Goal: Task Accomplishment & Management: Manage account settings

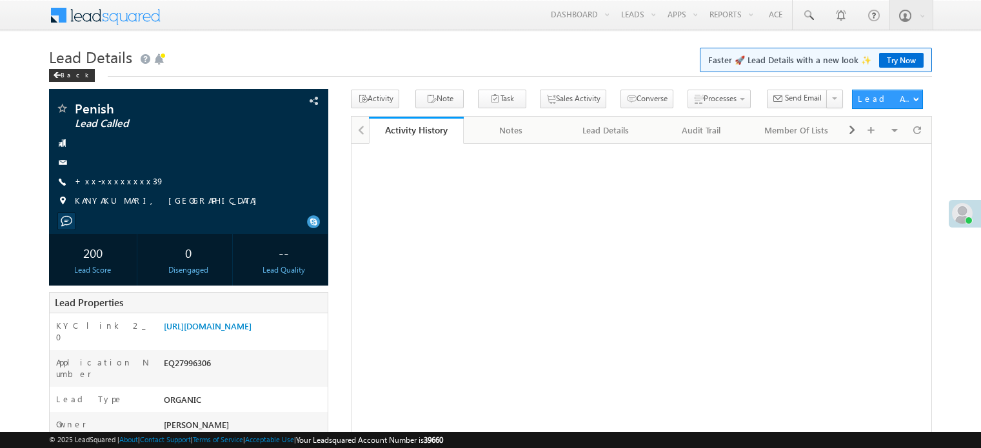
click at [252, 321] on link "[URL][DOMAIN_NAME]" at bounding box center [208, 326] width 88 height 11
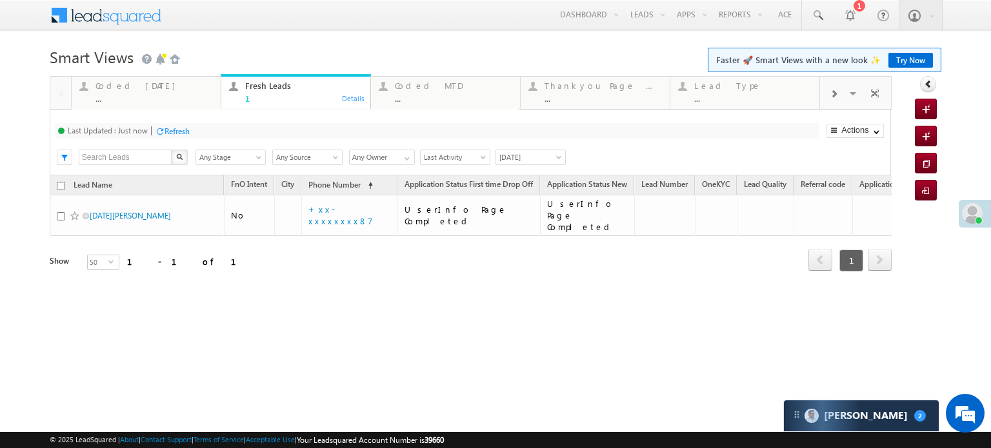
scroll to position [6128, 0]
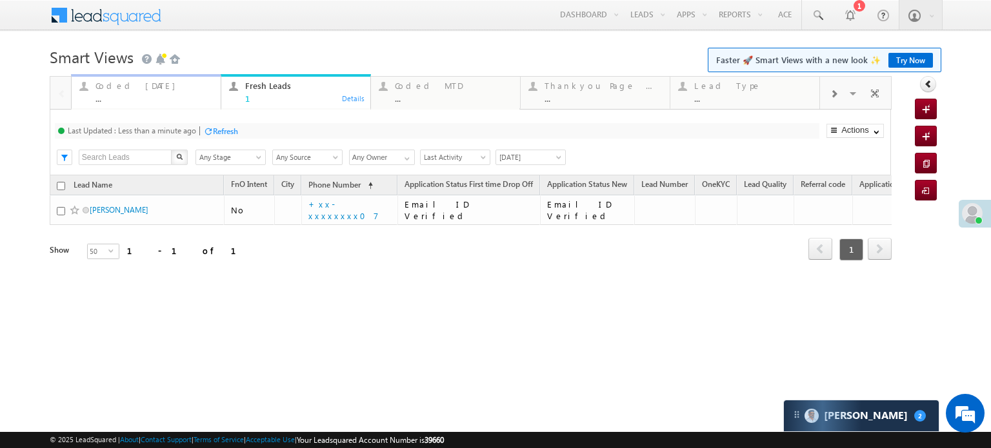
click at [126, 86] on div "Coded Today" at bounding box center [153, 86] width 117 height 10
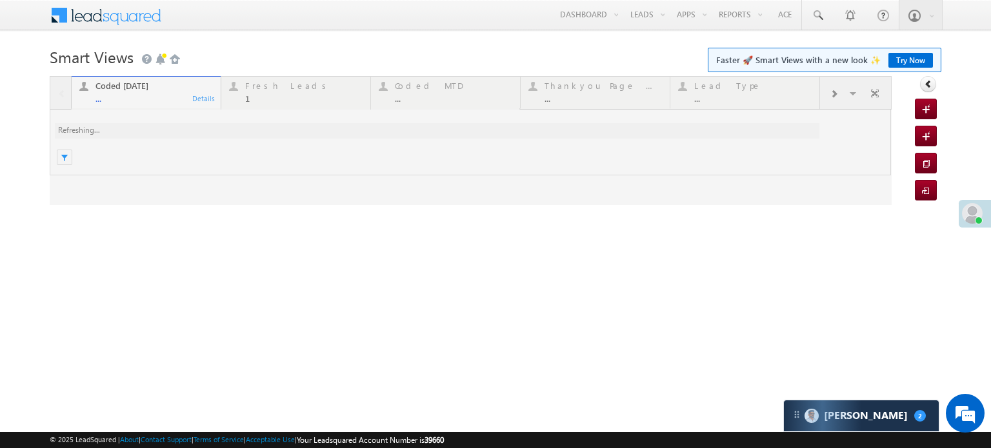
scroll to position [0, 0]
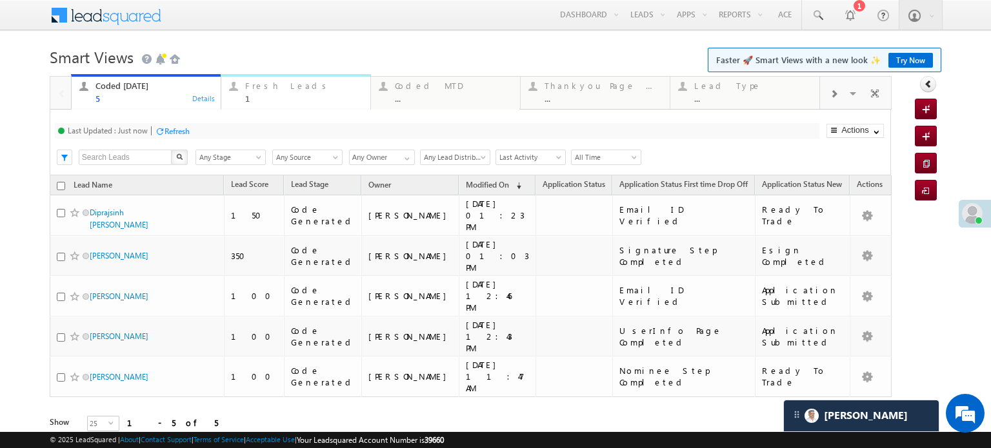
click at [276, 78] on div "Fresh Leads 1" at bounding box center [303, 90] width 117 height 25
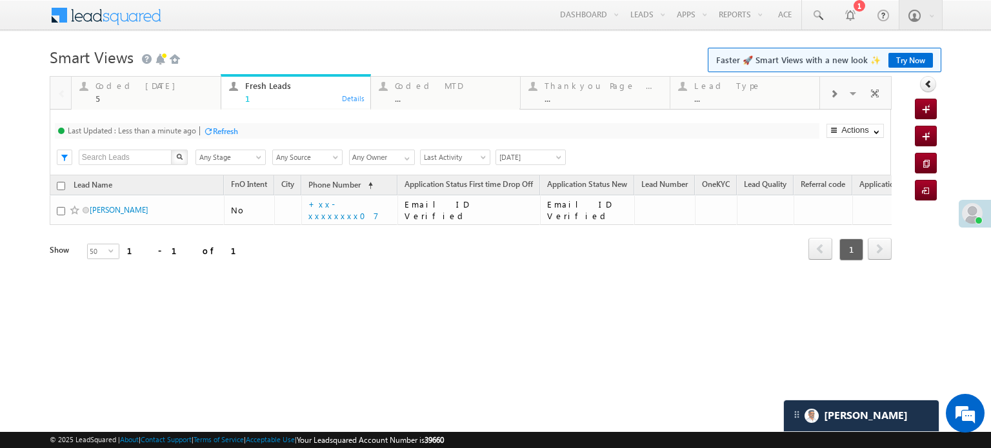
click at [216, 131] on div "Refresh" at bounding box center [225, 131] width 25 height 10
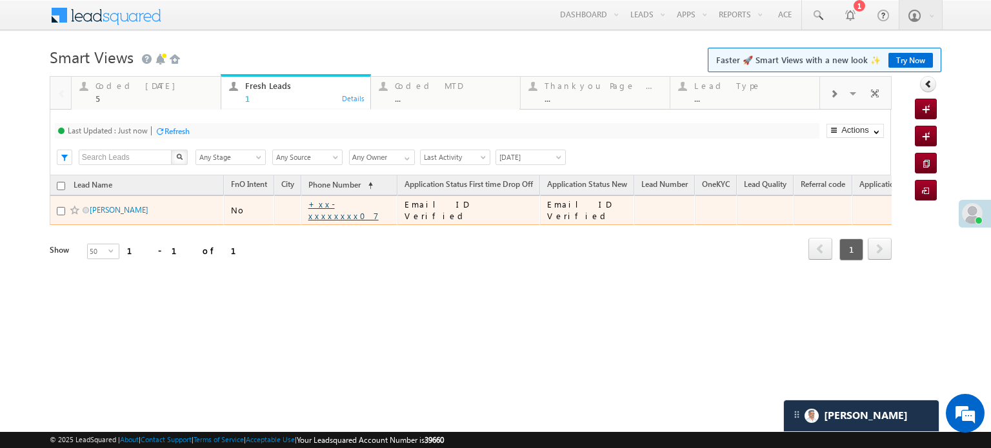
click at [341, 212] on link "+xx-xxxxxxxx07" at bounding box center [343, 210] width 70 height 23
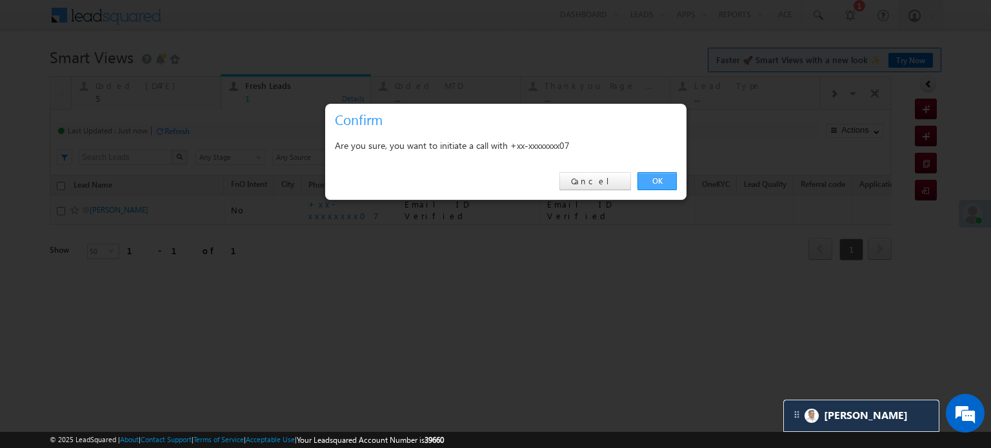
click at [661, 186] on link "OK" at bounding box center [656, 181] width 39 height 18
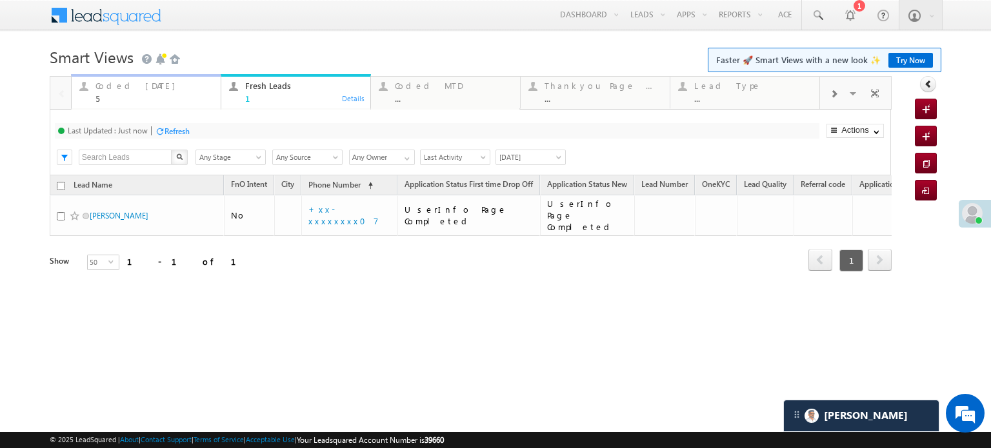
click at [153, 95] on div "5" at bounding box center [153, 99] width 117 height 10
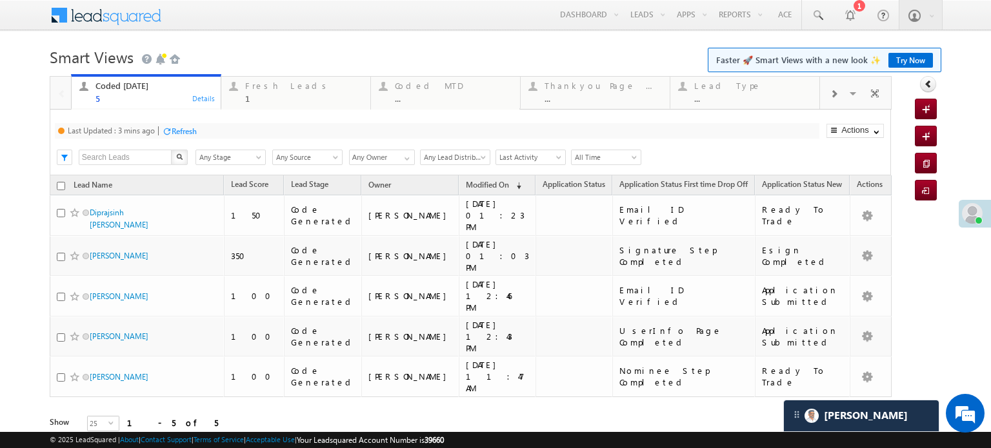
click at [190, 128] on div "Refresh" at bounding box center [184, 131] width 25 height 10
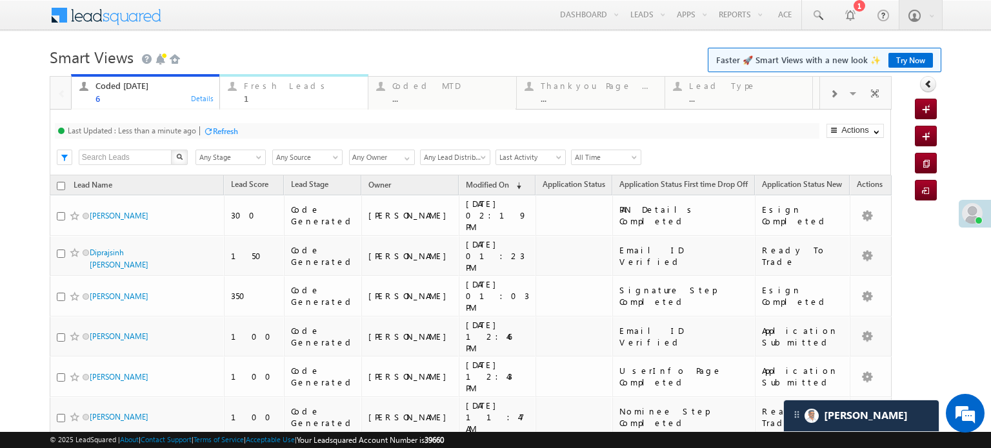
click at [264, 88] on div "Fresh Leads" at bounding box center [302, 86] width 116 height 10
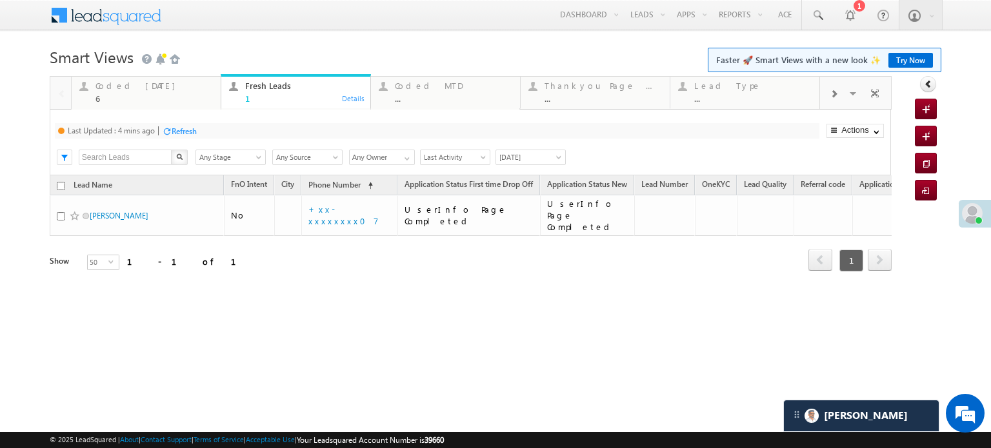
click at [184, 128] on div "Refresh" at bounding box center [184, 131] width 25 height 10
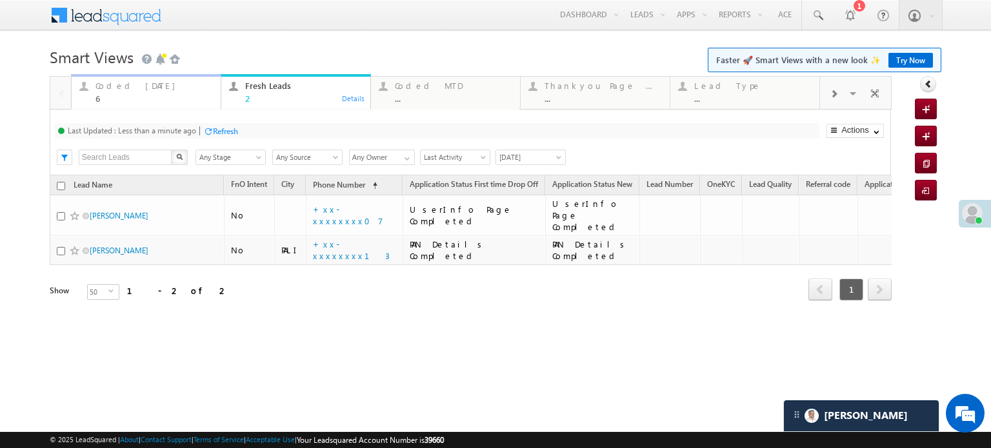
click at [114, 86] on div "Coded Today" at bounding box center [153, 86] width 117 height 10
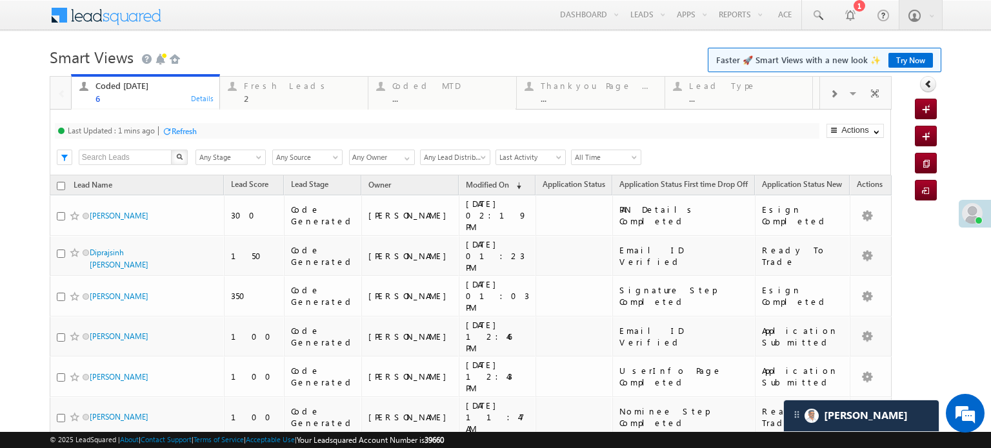
click at [177, 127] on div "Refresh" at bounding box center [184, 131] width 25 height 10
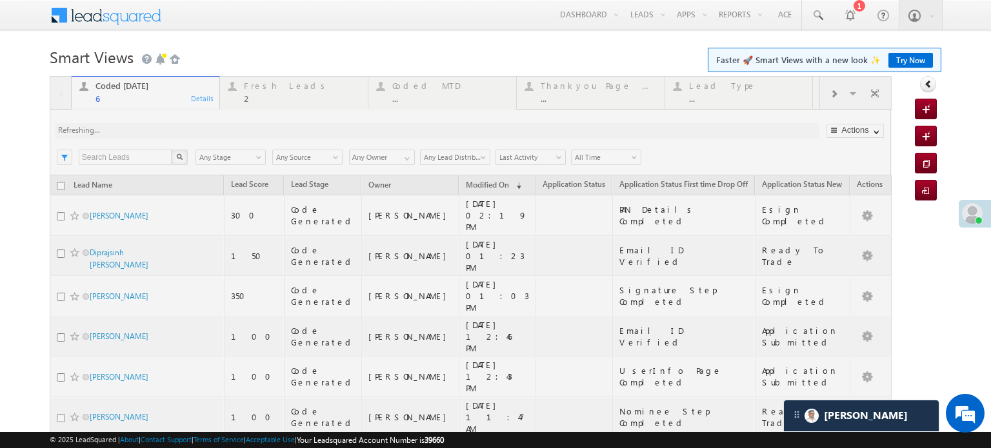
click at [177, 127] on div at bounding box center [471, 292] width 842 height 433
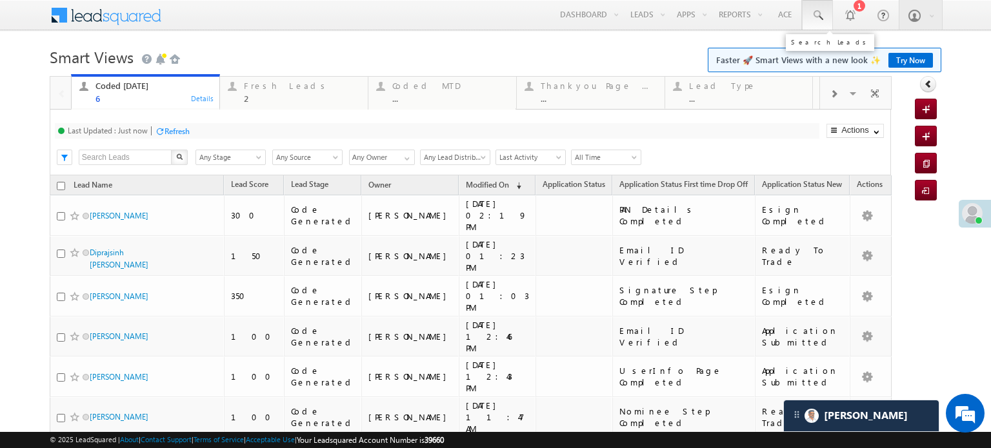
click at [811, 14] on span at bounding box center [817, 15] width 13 height 13
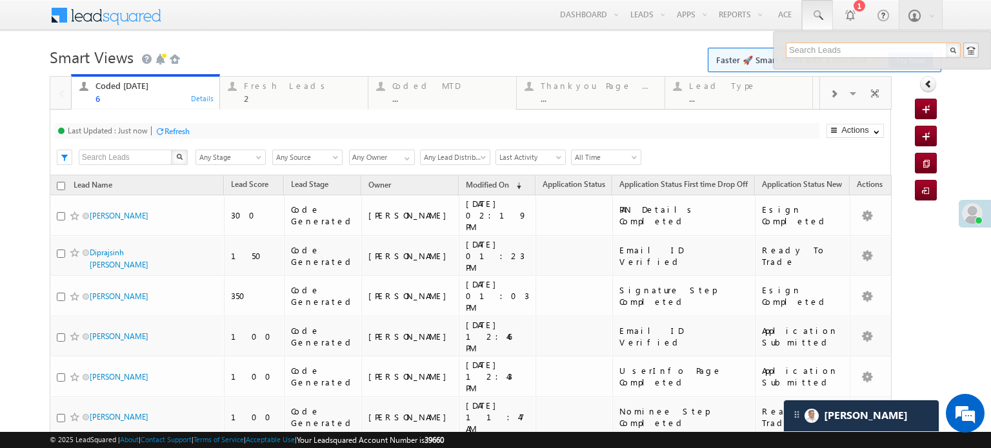
paste input "EQ28208656"
type input "EQ28208656"
click at [821, 66] on div "Sachin" at bounding box center [878, 69] width 173 height 14
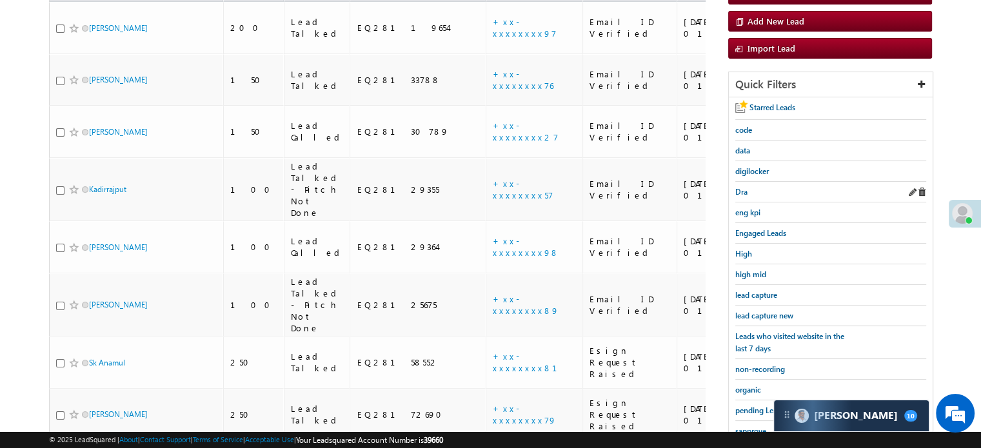
scroll to position [203, 0]
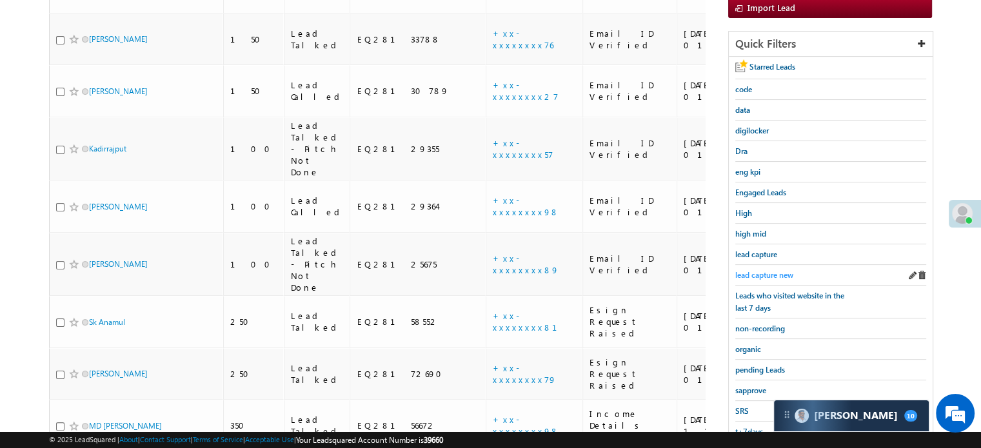
click at [767, 270] on span "lead capture new" at bounding box center [764, 275] width 58 height 10
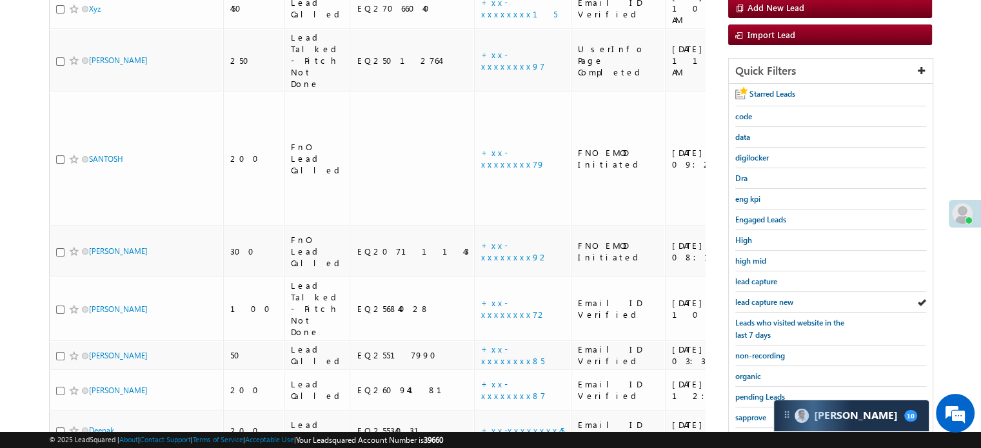
scroll to position [277, 0]
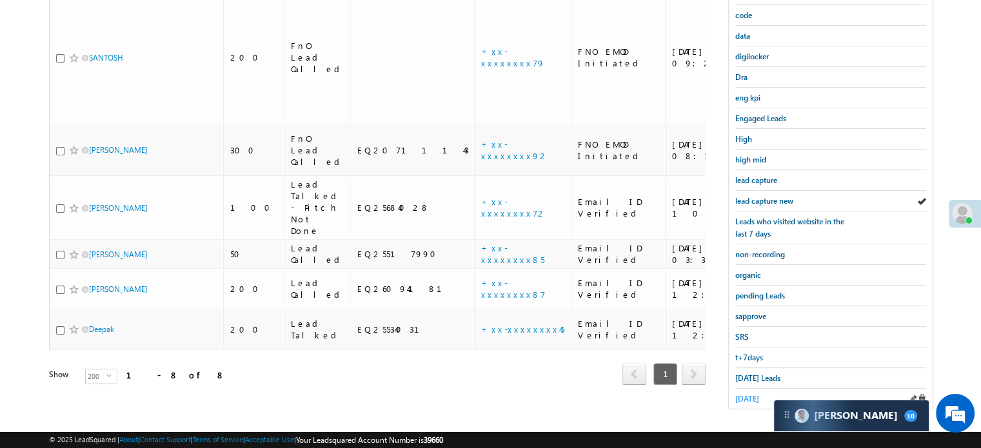
click at [746, 394] on span "[DATE]" at bounding box center [747, 399] width 24 height 10
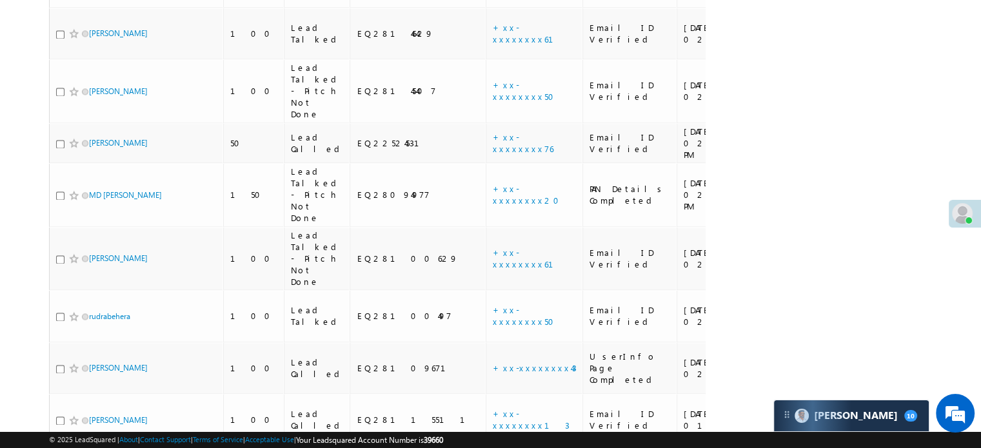
scroll to position [2098, 0]
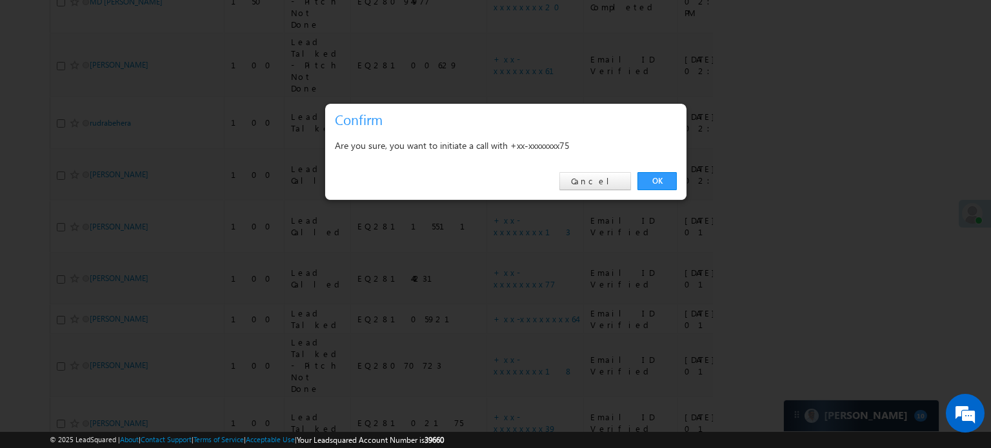
click at [662, 180] on link "OK" at bounding box center [656, 181] width 39 height 18
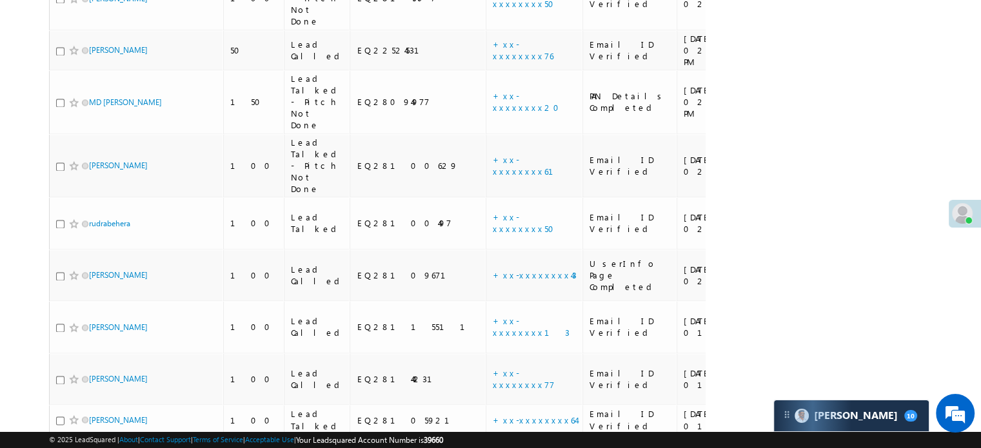
scroll to position [2133, 0]
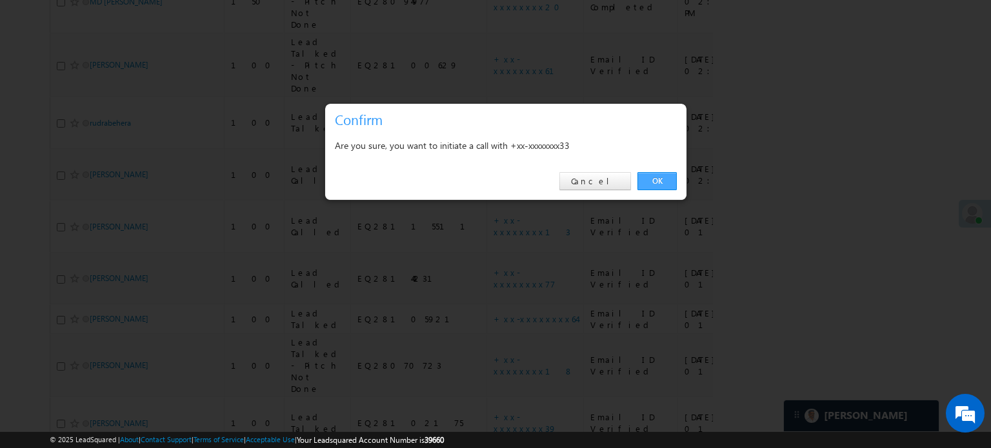
click at [665, 178] on link "OK" at bounding box center [656, 181] width 39 height 18
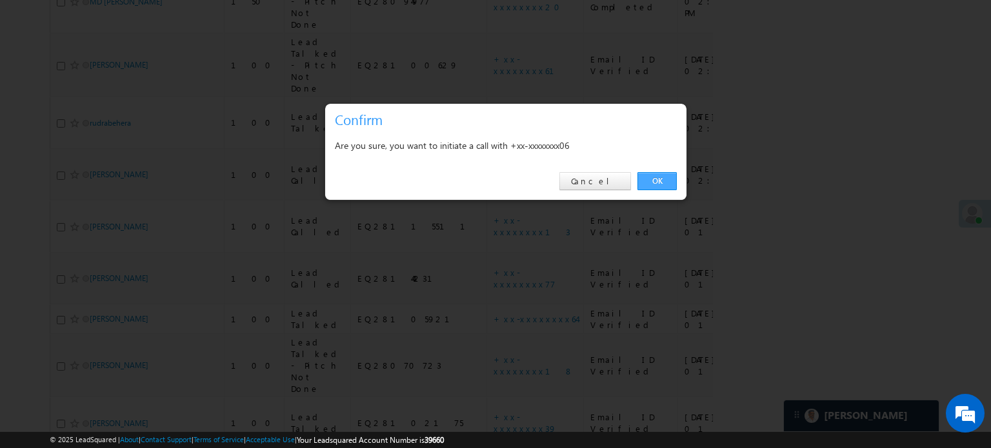
click at [662, 183] on link "OK" at bounding box center [656, 181] width 39 height 18
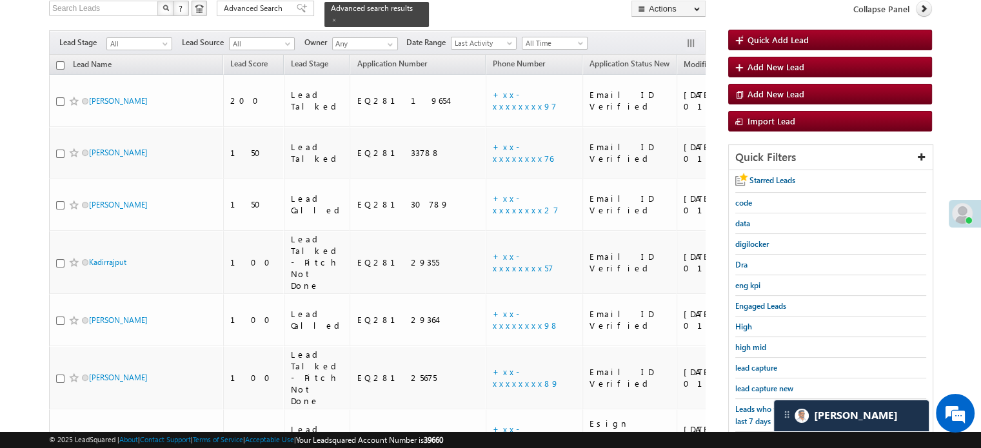
scroll to position [198, 0]
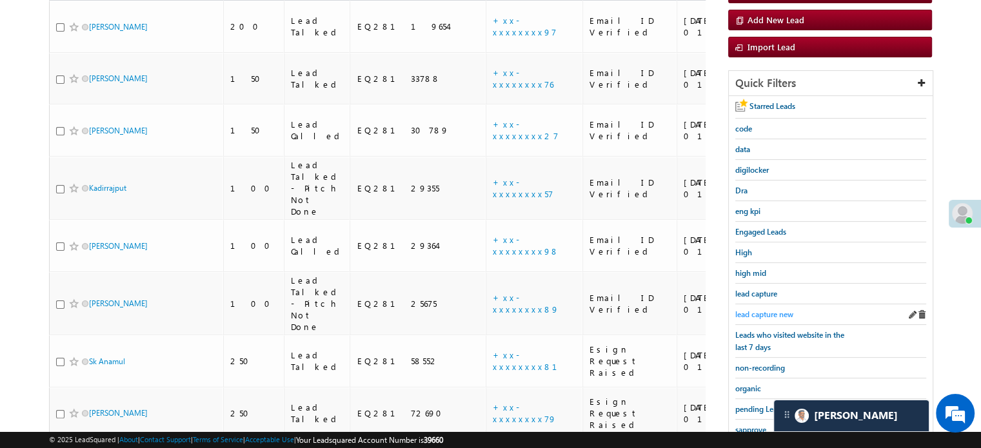
click at [753, 310] on span "lead capture new" at bounding box center [764, 315] width 58 height 10
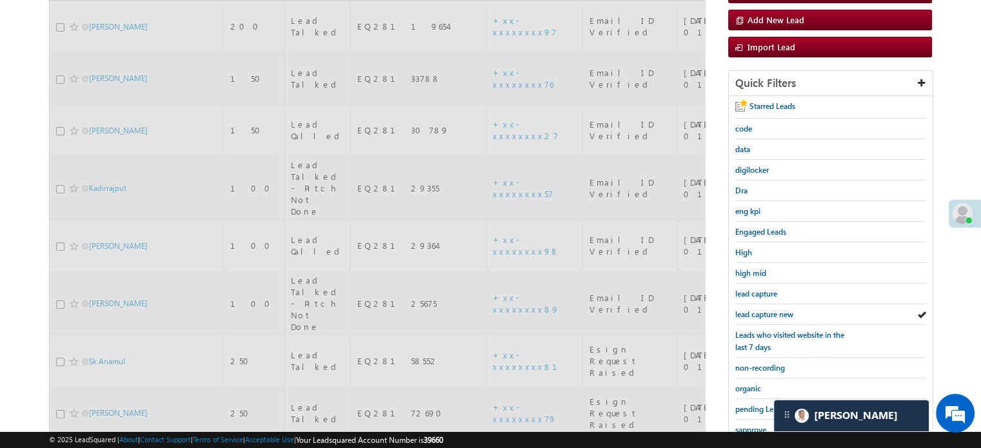
click at [753, 310] on span "lead capture new" at bounding box center [764, 315] width 58 height 10
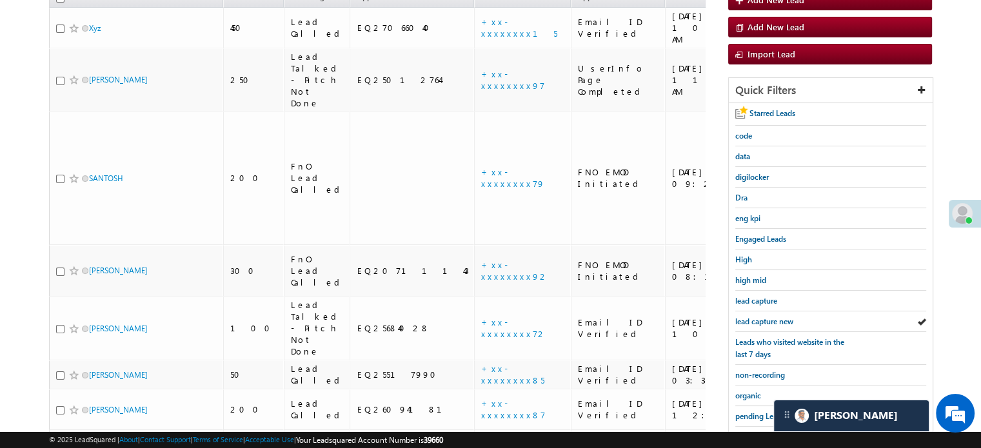
scroll to position [134, 0]
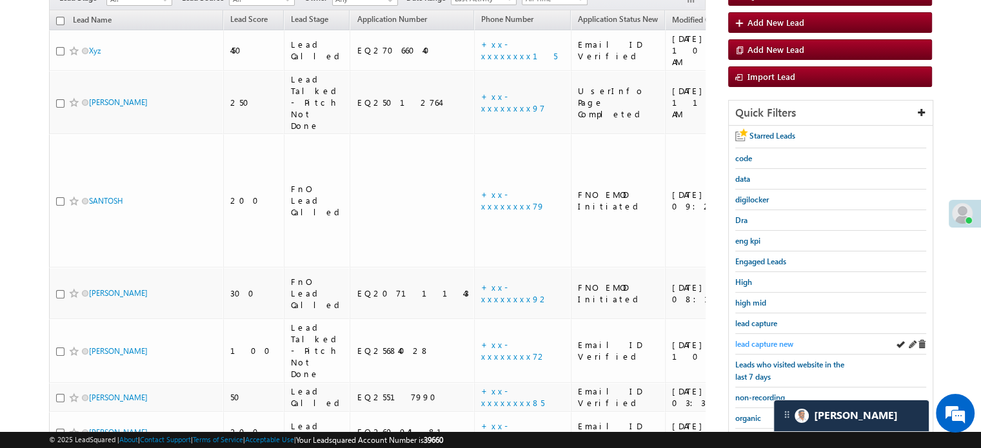
click at [740, 339] on span "lead capture new" at bounding box center [764, 344] width 58 height 10
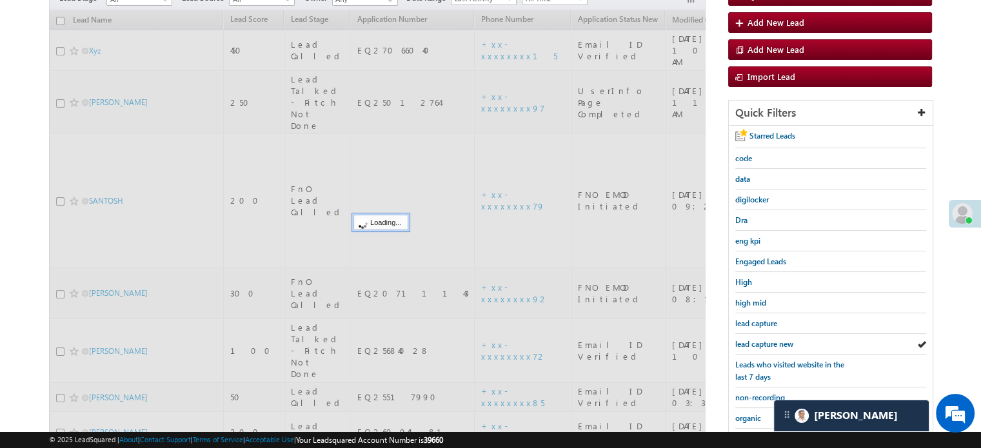
click at [740, 339] on span "lead capture new" at bounding box center [764, 344] width 58 height 10
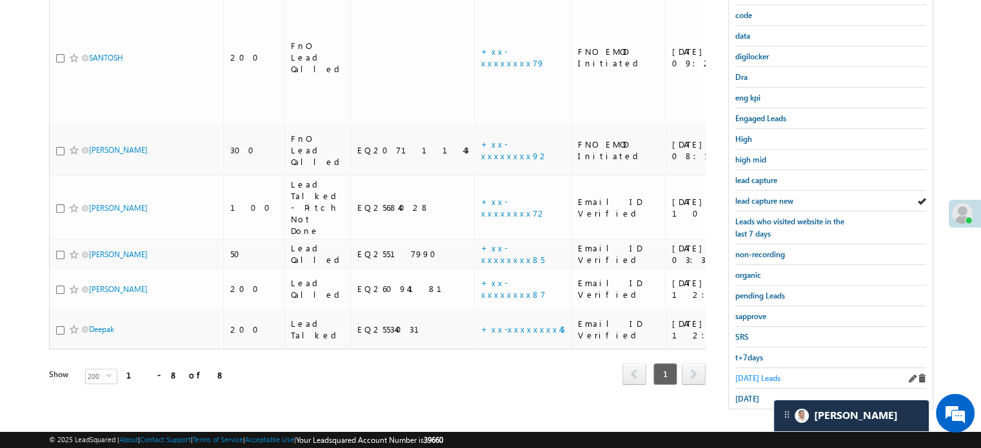
click at [771, 373] on span "[DATE] Leads" at bounding box center [757, 378] width 45 height 10
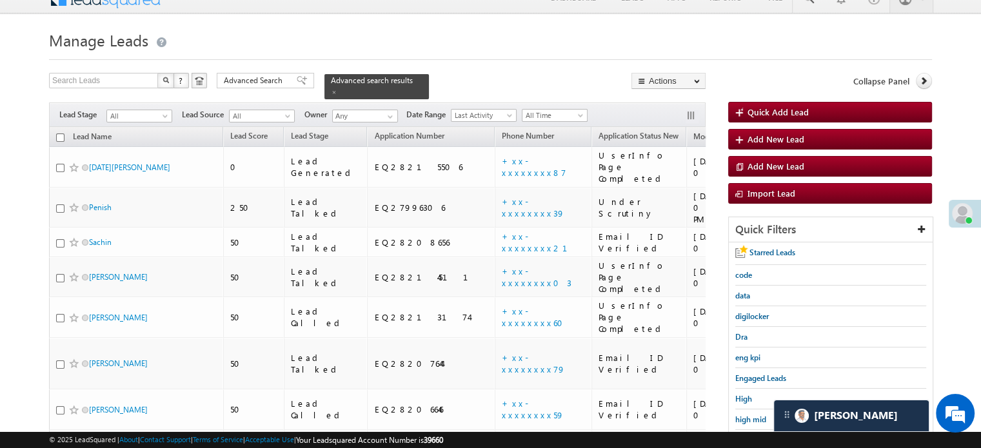
scroll to position [0, 0]
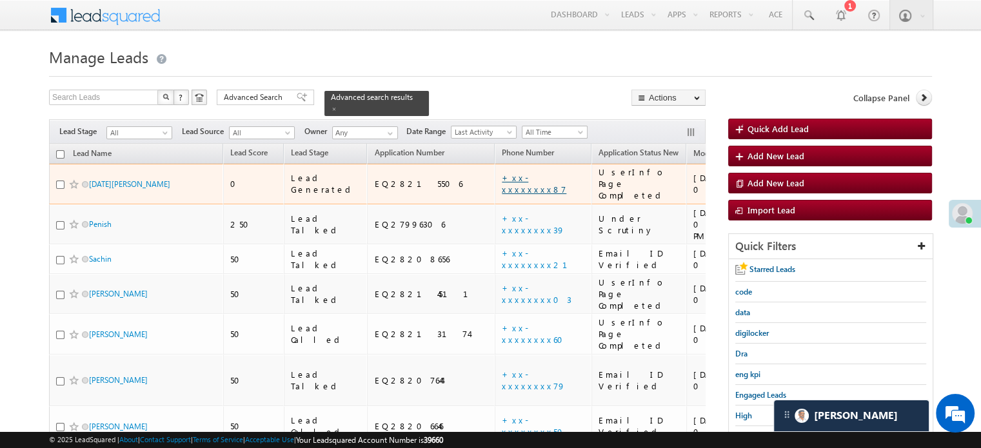
click at [502, 173] on link "+xx-xxxxxxxx87" at bounding box center [534, 183] width 64 height 23
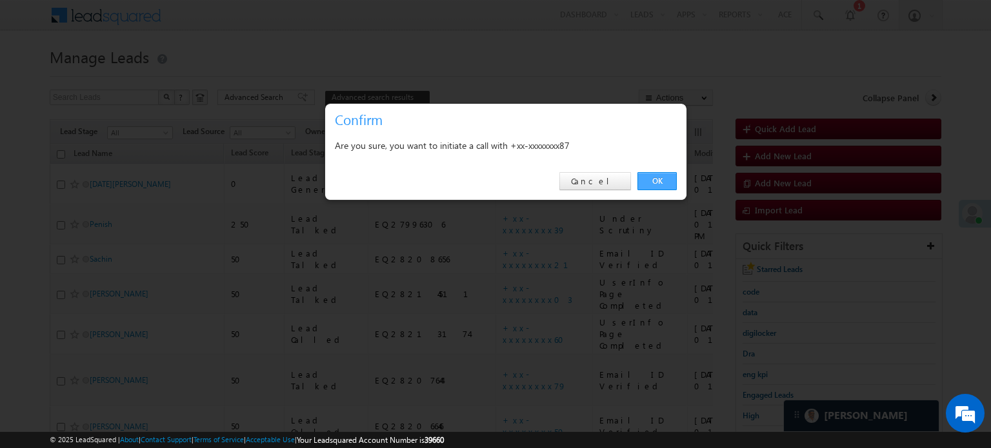
click at [648, 175] on link "OK" at bounding box center [656, 181] width 39 height 18
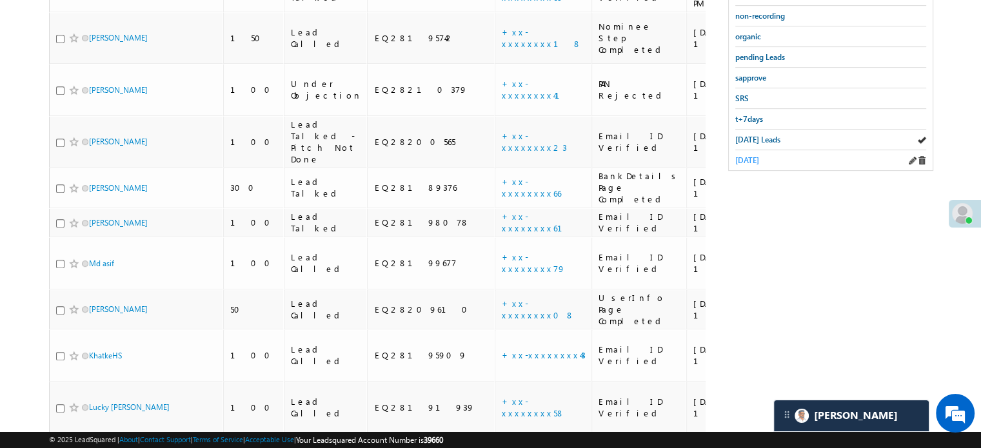
click at [756, 155] on span "[DATE]" at bounding box center [747, 160] width 24 height 10
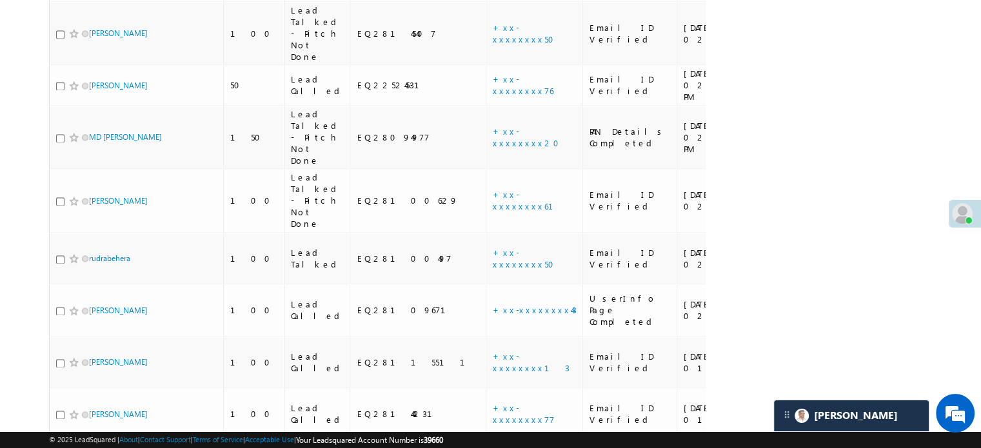
scroll to position [2069, 0]
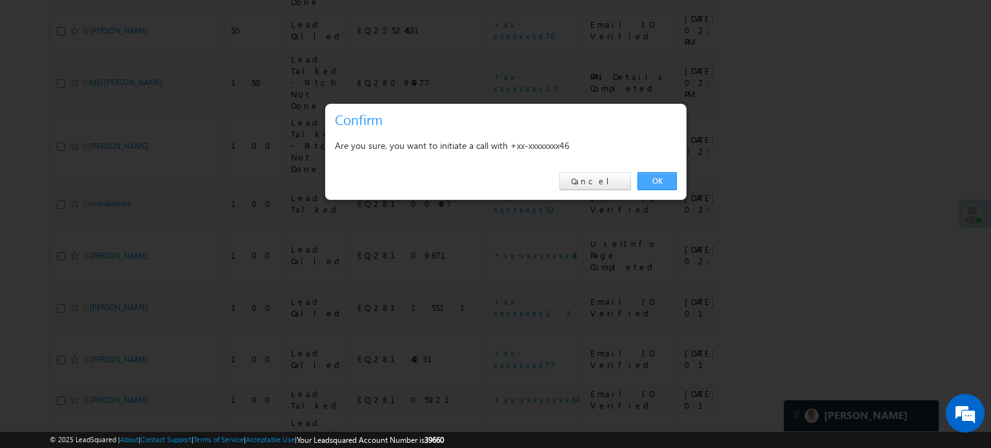
click at [648, 173] on link "OK" at bounding box center [656, 181] width 39 height 18
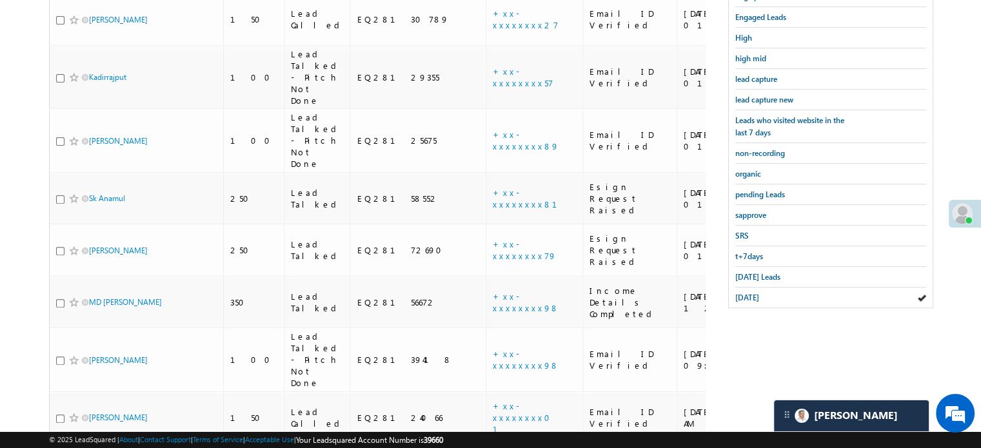
scroll to position [298, 0]
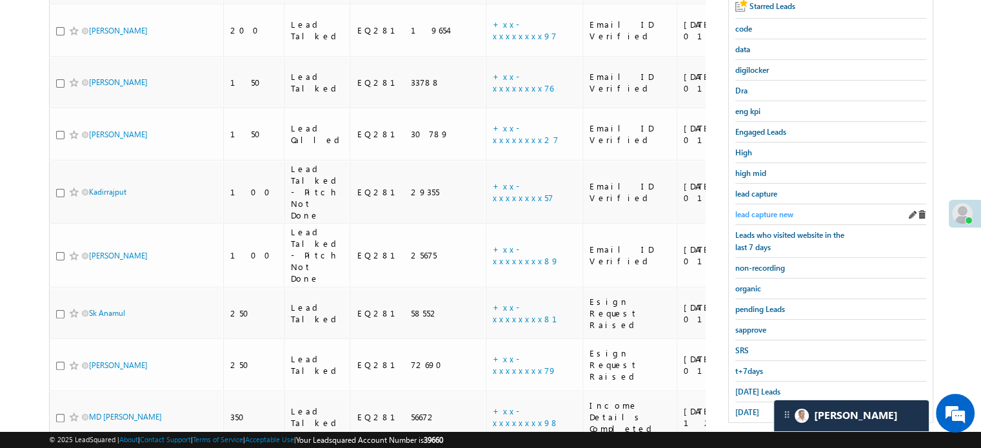
click at [761, 210] on span "lead capture new" at bounding box center [764, 215] width 58 height 10
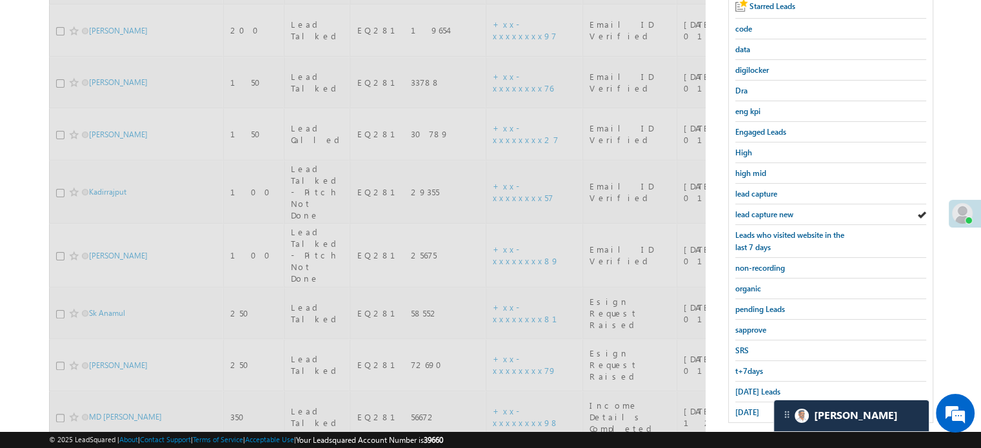
click at [761, 210] on span "lead capture new" at bounding box center [764, 215] width 58 height 10
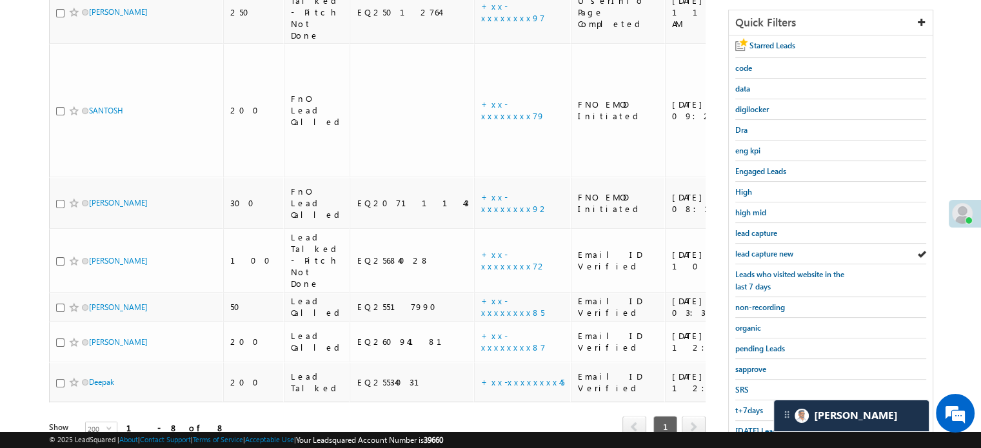
scroll to position [277, 0]
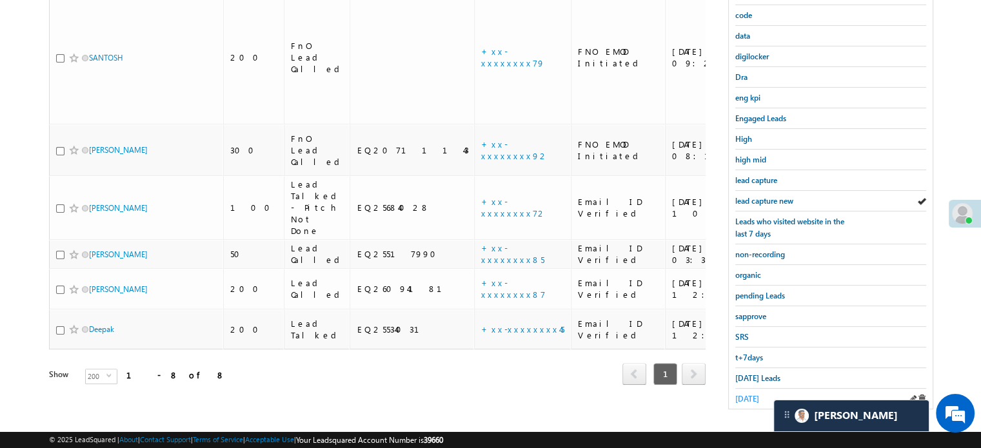
click at [748, 394] on span "[DATE]" at bounding box center [747, 399] width 24 height 10
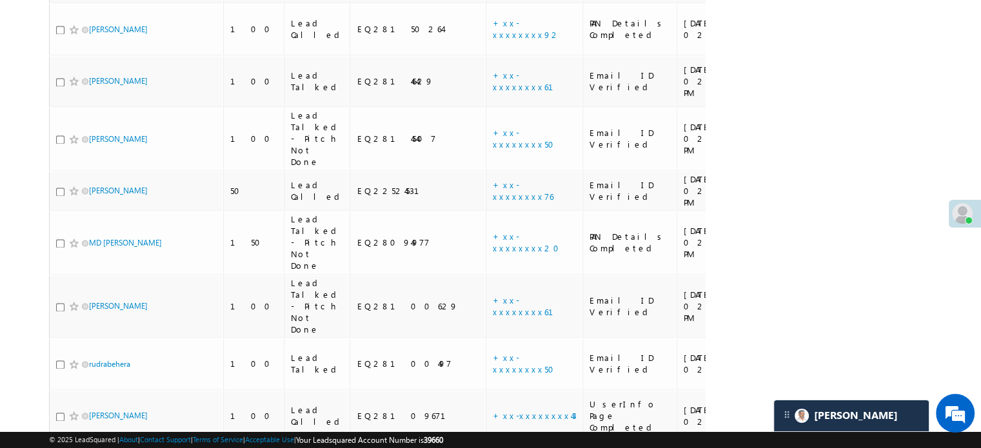
scroll to position [2069, 0]
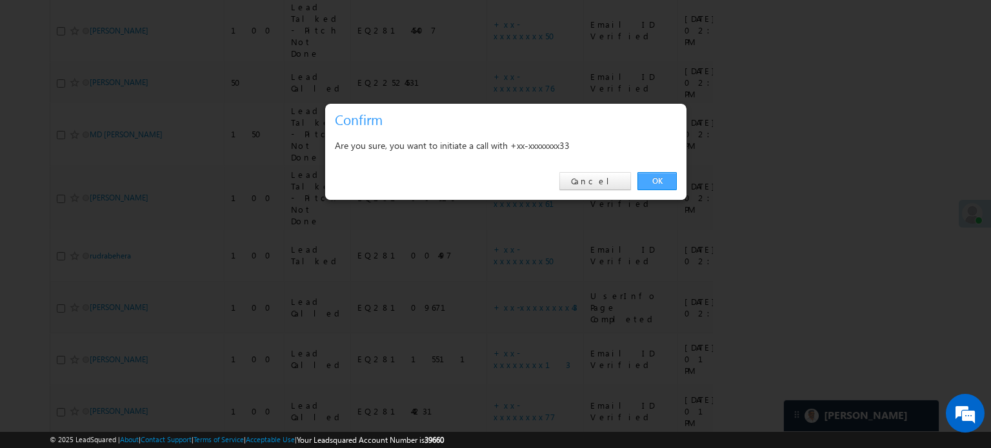
click at [659, 182] on link "OK" at bounding box center [656, 181] width 39 height 18
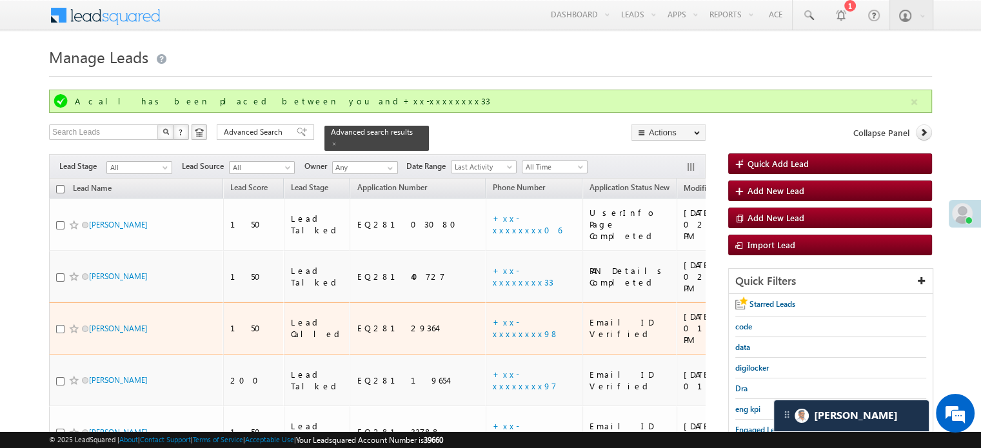
scroll to position [129, 0]
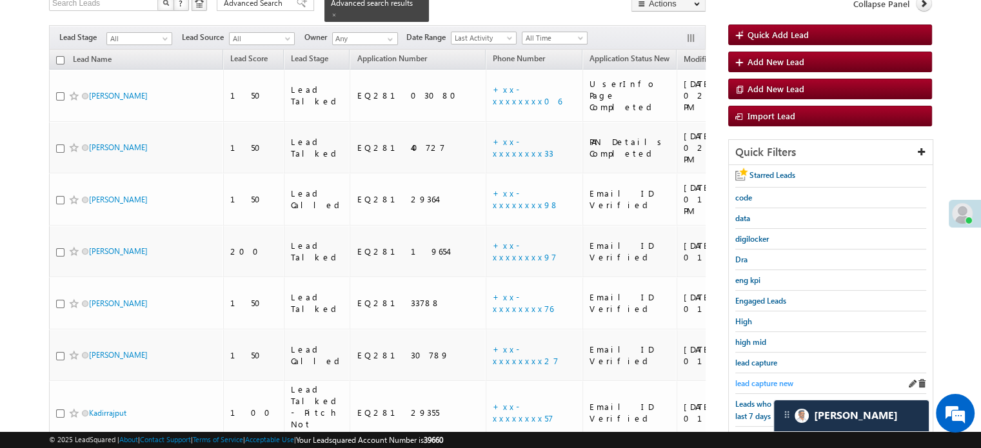
click at [757, 382] on span "lead capture new" at bounding box center [764, 384] width 58 height 10
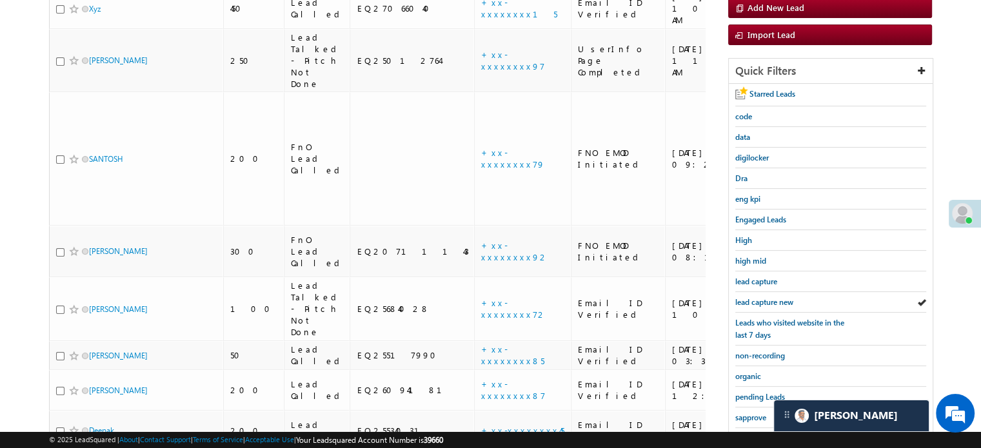
scroll to position [277, 0]
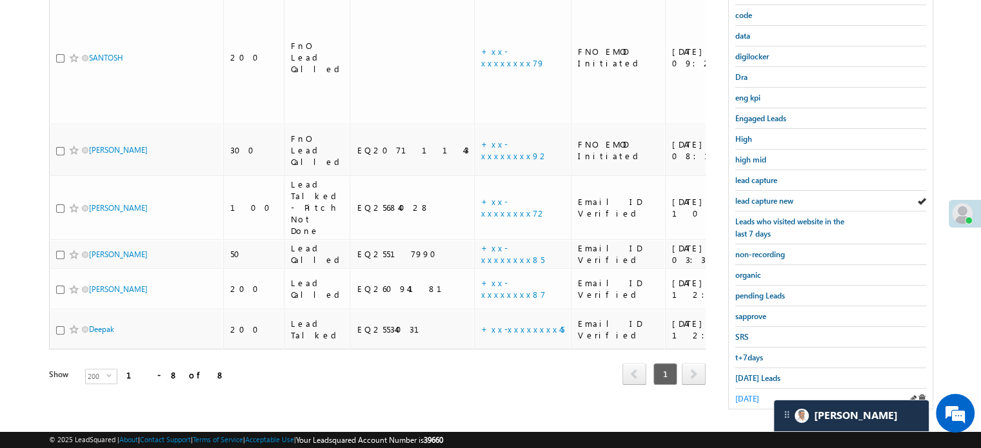
click at [745, 394] on span "[DATE]" at bounding box center [747, 399] width 24 height 10
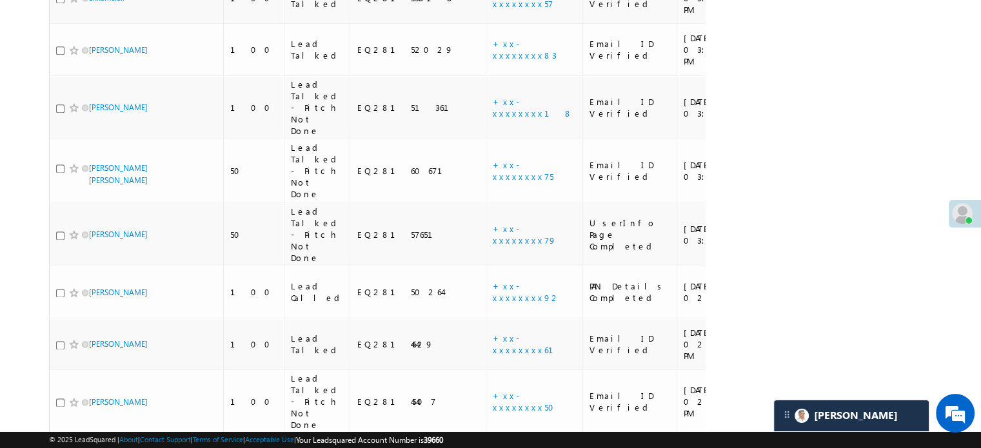
scroll to position [2069, 0]
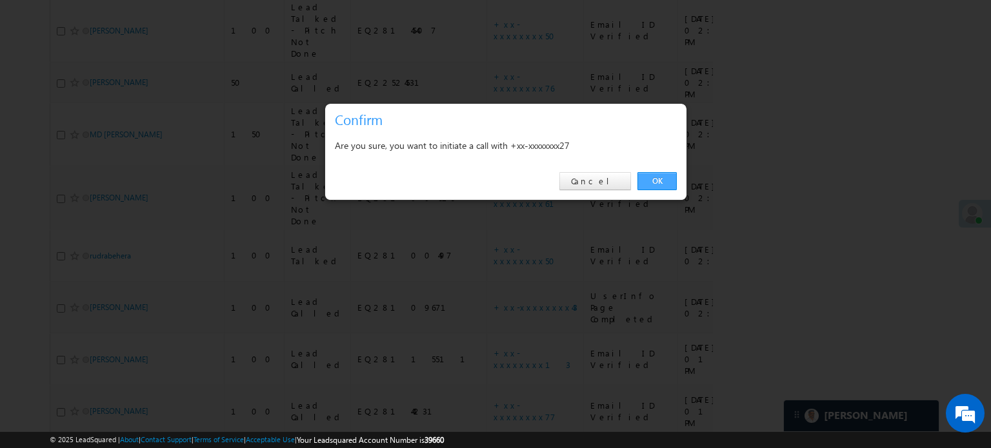
click at [661, 173] on link "OK" at bounding box center [656, 181] width 39 height 18
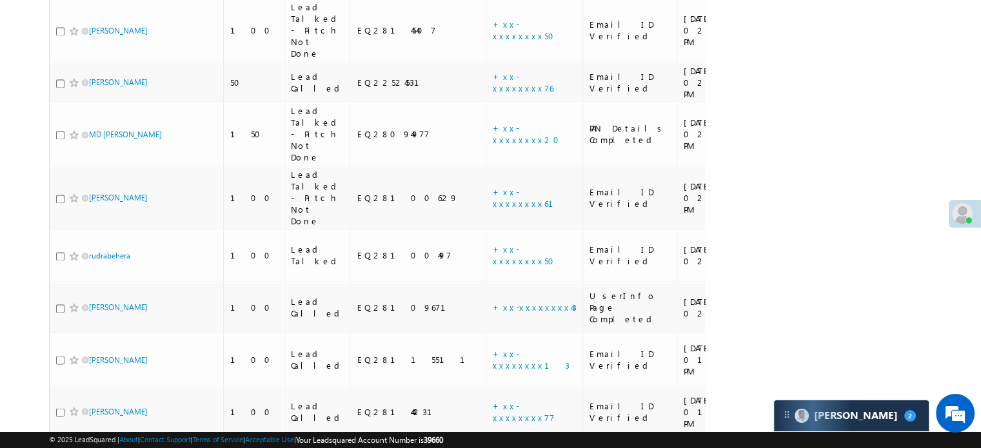
scroll to position [6128, 0]
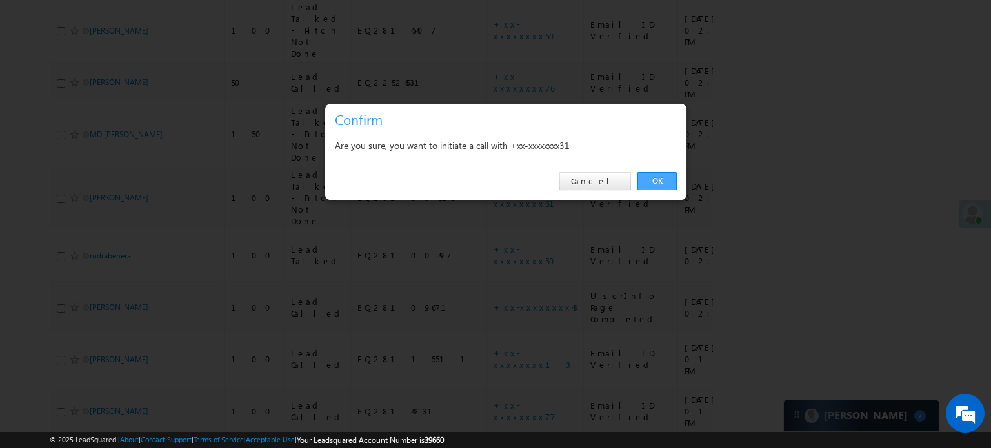
click at [638, 183] on link "OK" at bounding box center [656, 181] width 39 height 18
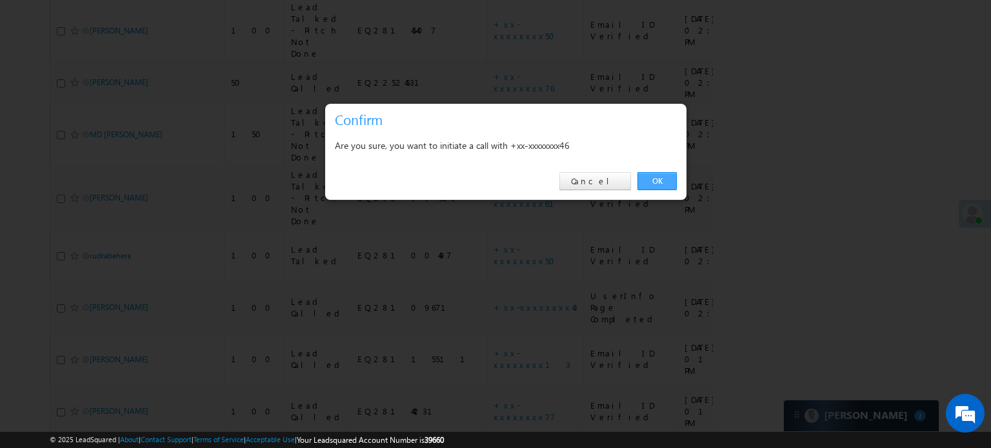
click at [643, 174] on link "OK" at bounding box center [656, 181] width 39 height 18
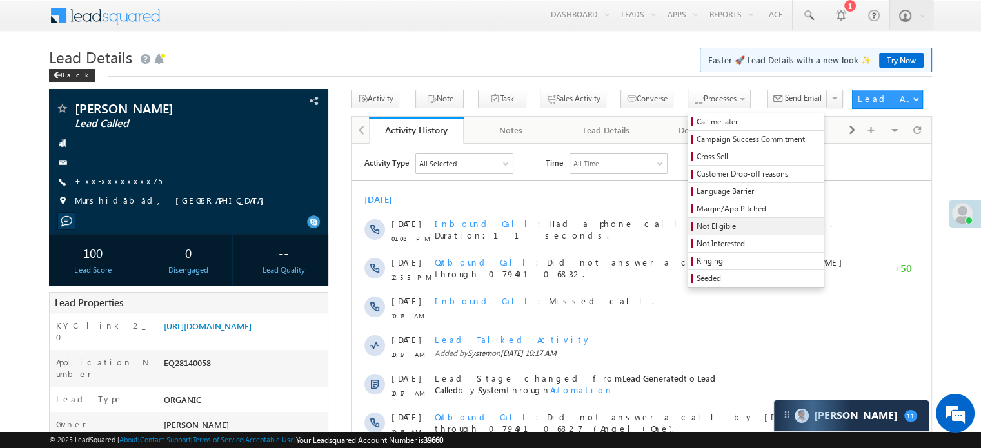
click at [697, 224] on span "Not Eligible" at bounding box center [758, 227] width 123 height 12
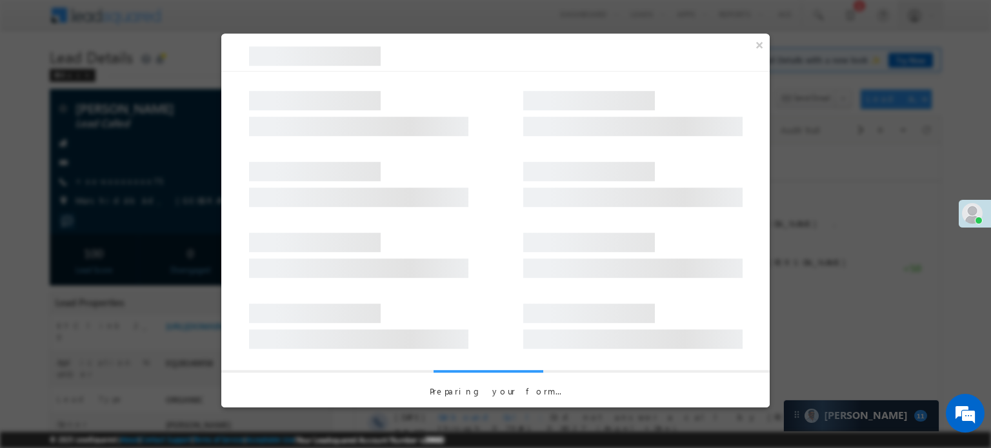
click at [555, 148] on div at bounding box center [495, 178] width 548 height 71
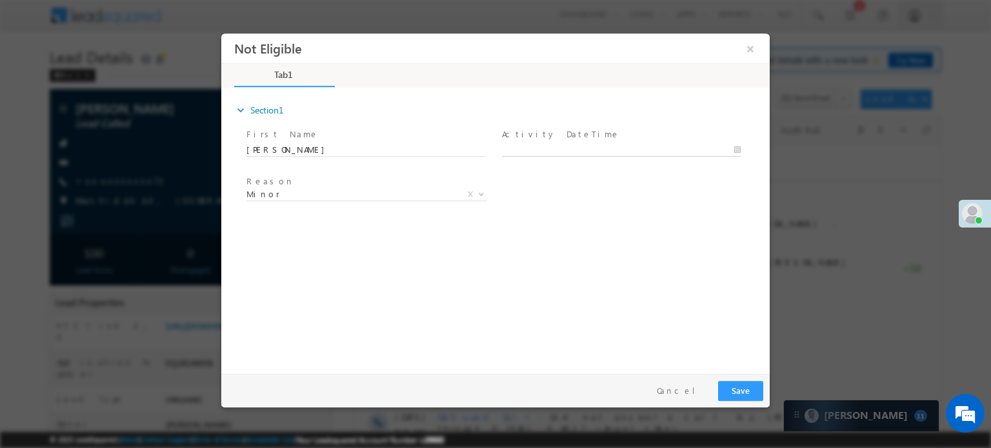
type input "09/02/25 2:00 PM"
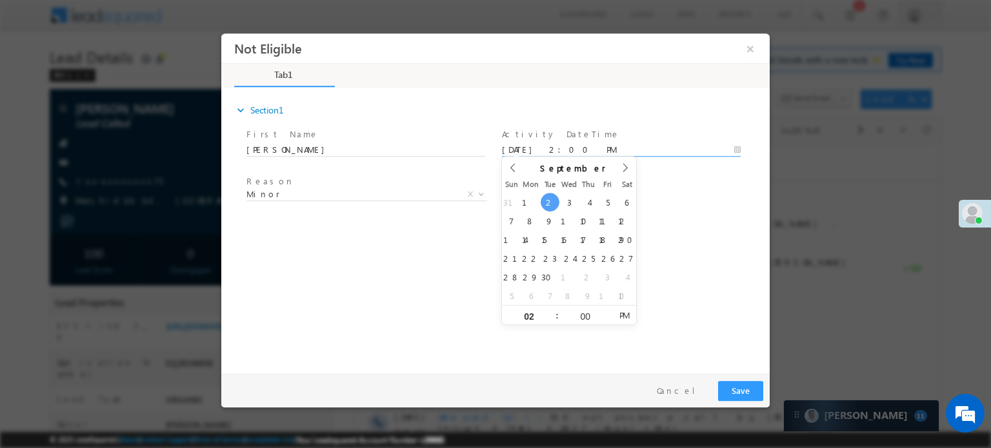
click at [553, 146] on input "09/02/25 2:00 PM" at bounding box center [621, 149] width 239 height 13
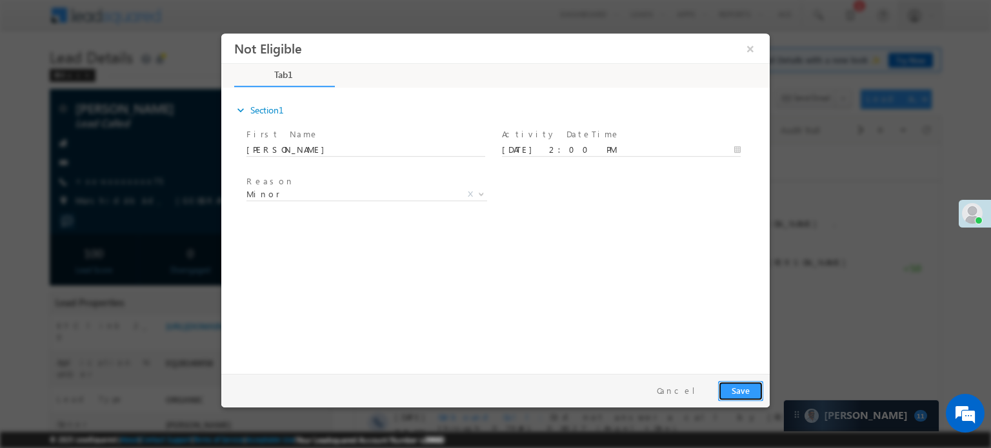
click at [737, 388] on button "Save" at bounding box center [740, 391] width 45 height 20
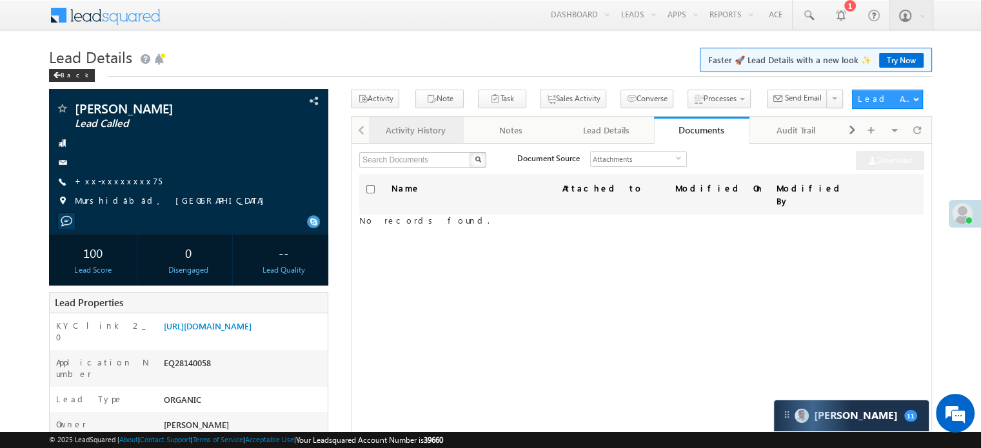
click at [423, 125] on div "Activity History" at bounding box center [415, 130] width 73 height 15
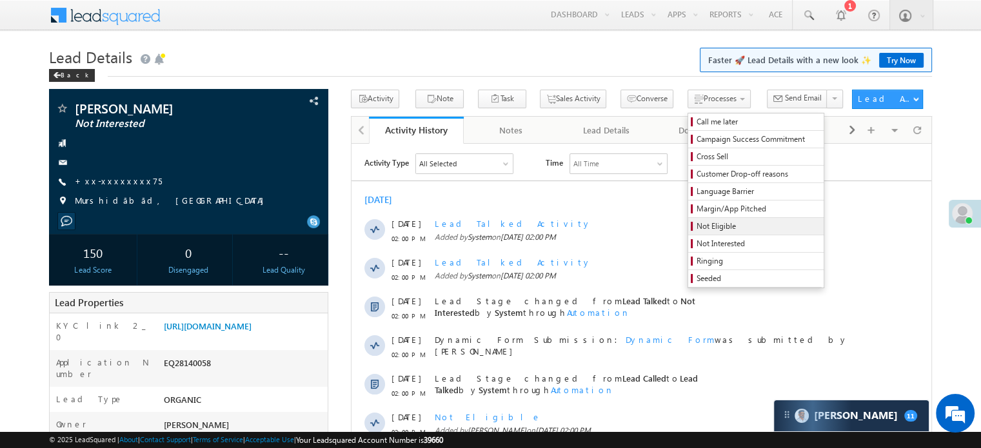
click at [697, 226] on span "Not Eligible" at bounding box center [758, 227] width 123 height 12
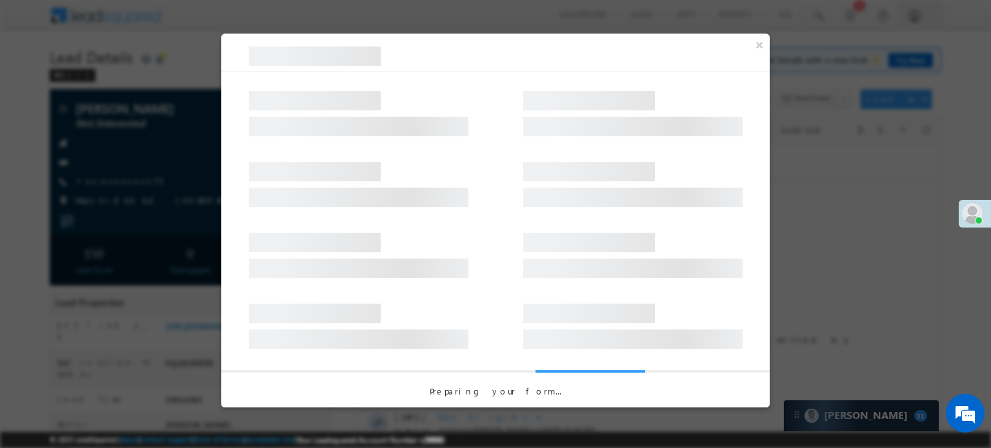
click at [549, 153] on div at bounding box center [495, 178] width 548 height 71
click at [546, 146] on div at bounding box center [495, 178] width 548 height 71
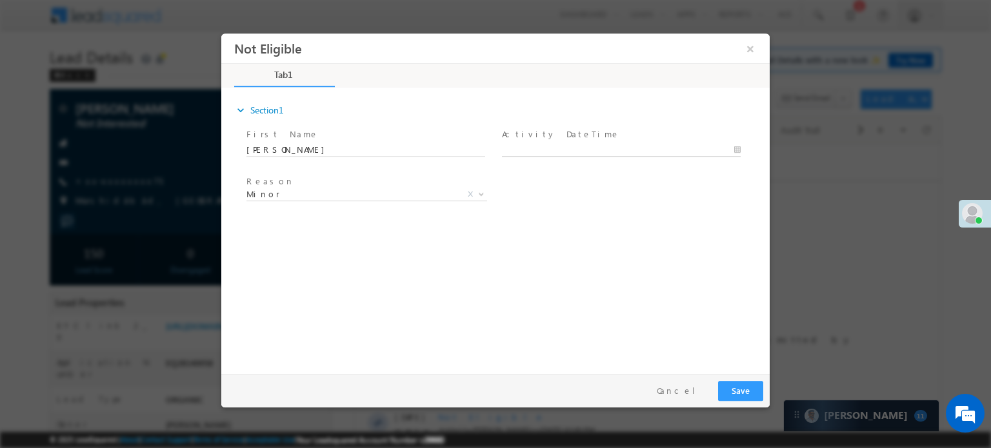
type input "09/02/25 2:01 PM"
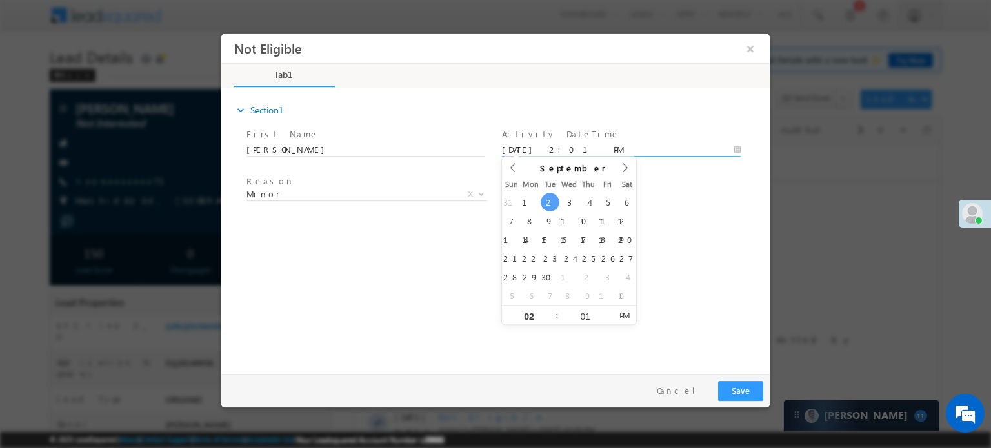
click at [546, 143] on input "09/02/25 2:01 PM" at bounding box center [621, 149] width 239 height 13
click at [740, 392] on button "Save" at bounding box center [740, 391] width 45 height 20
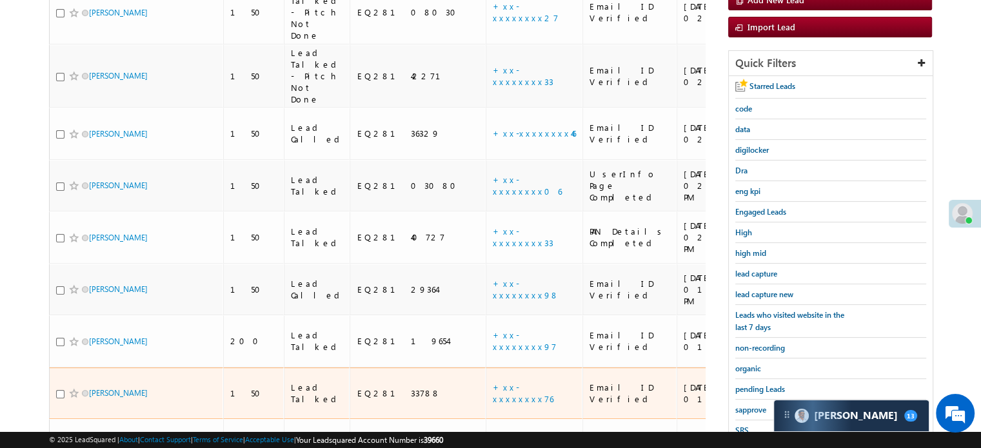
scroll to position [199, 0]
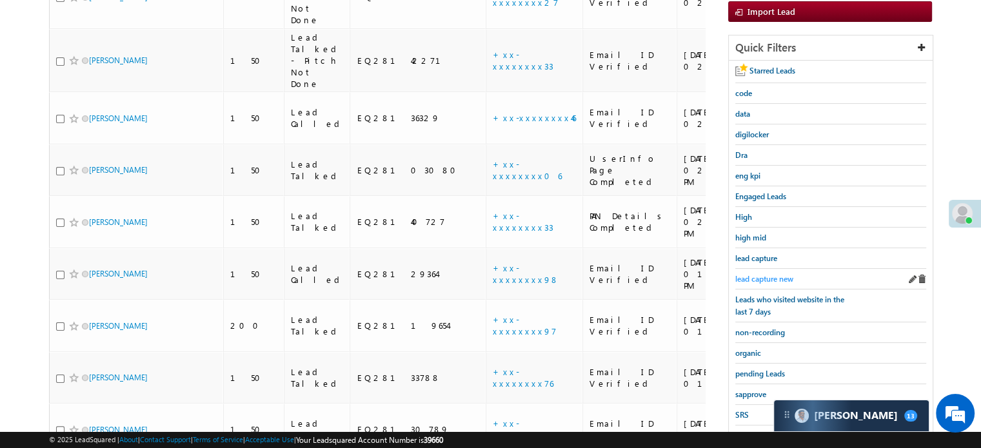
click at [741, 277] on span "lead capture new" at bounding box center [764, 279] width 58 height 10
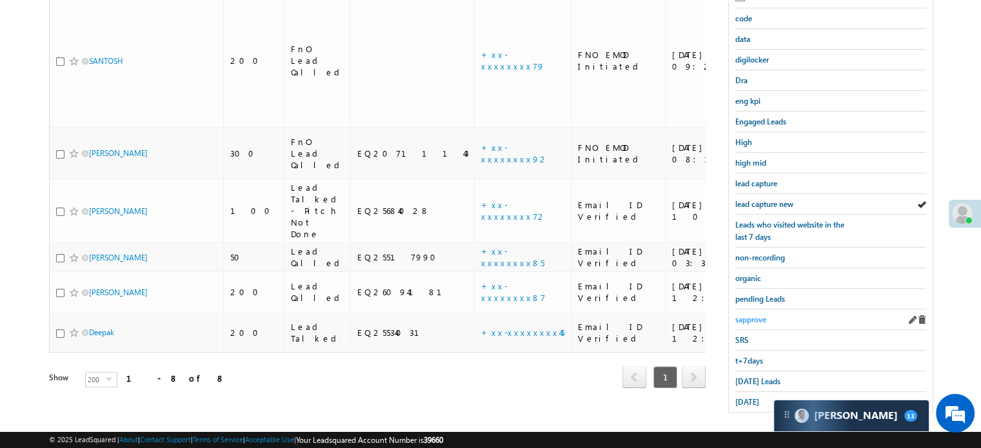
scroll to position [277, 0]
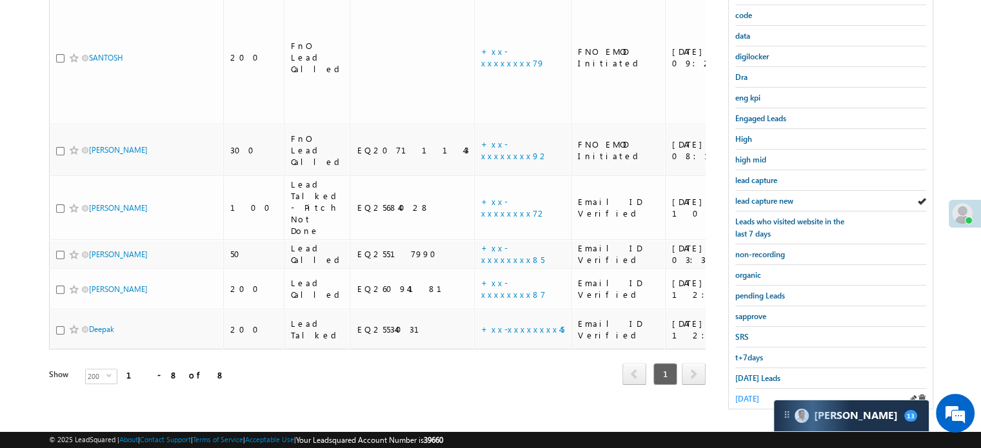
click at [747, 394] on span "[DATE]" at bounding box center [747, 399] width 24 height 10
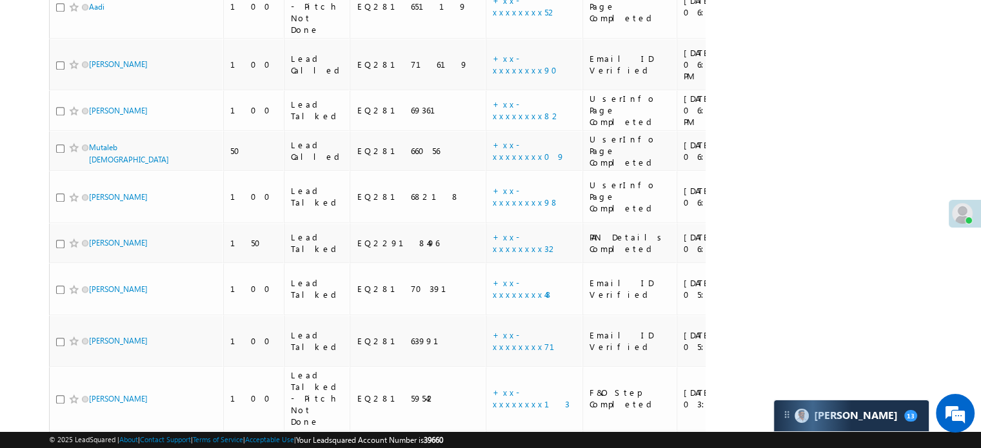
scroll to position [2069, 0]
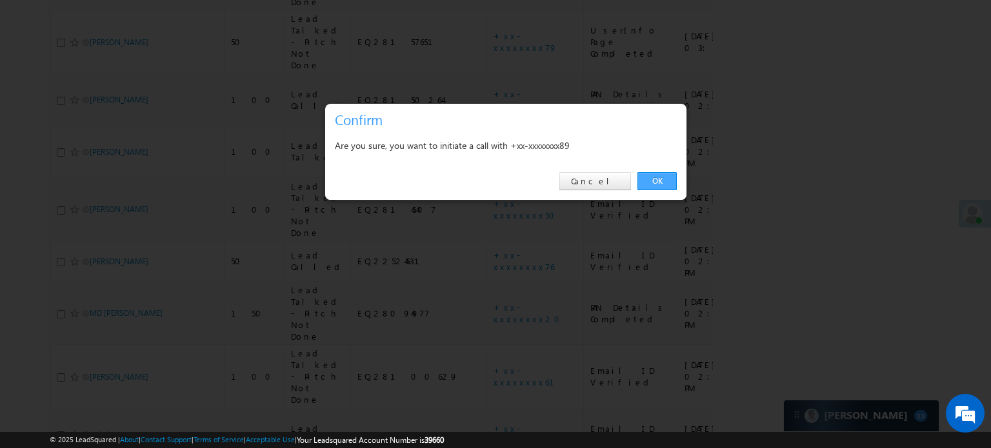
click at [643, 183] on link "OK" at bounding box center [656, 181] width 39 height 18
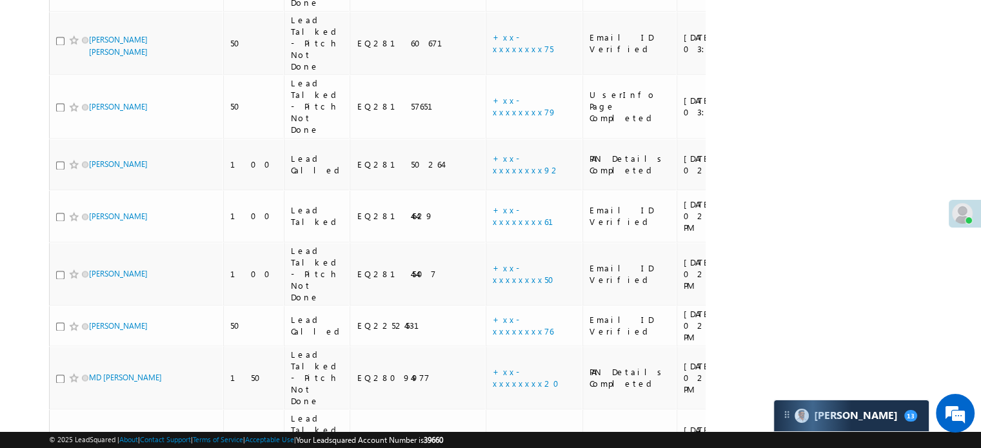
scroll to position [2104, 0]
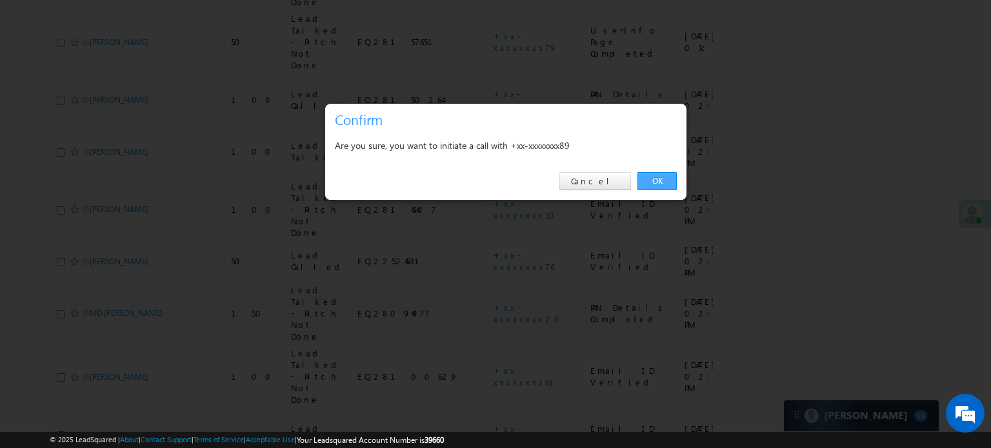
click at [650, 184] on link "OK" at bounding box center [656, 181] width 39 height 18
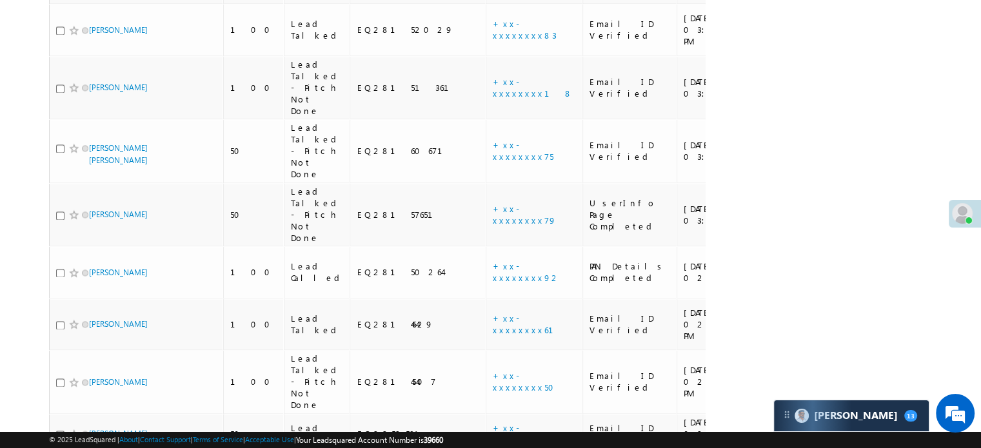
scroll to position [1940, 0]
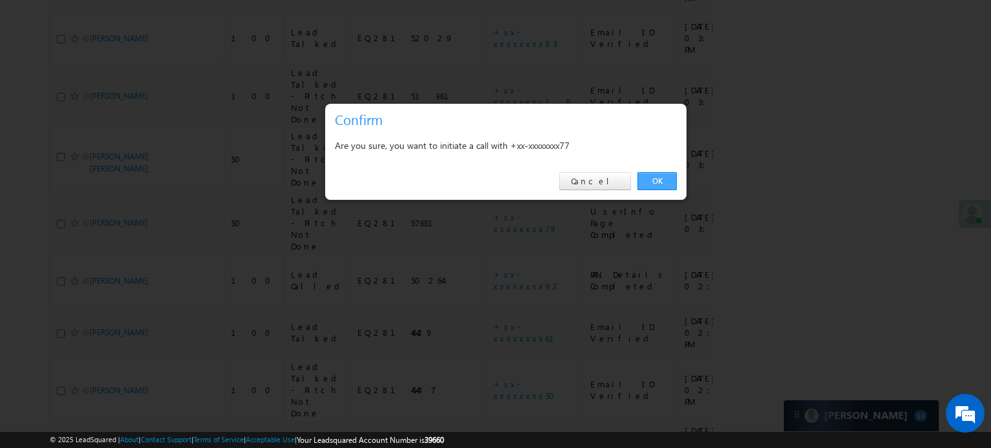
click at [666, 183] on link "OK" at bounding box center [656, 181] width 39 height 18
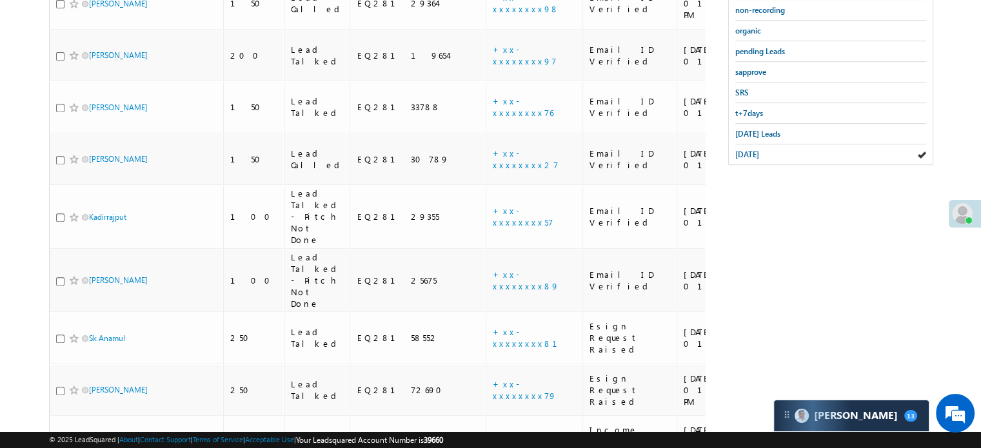
scroll to position [233, 0]
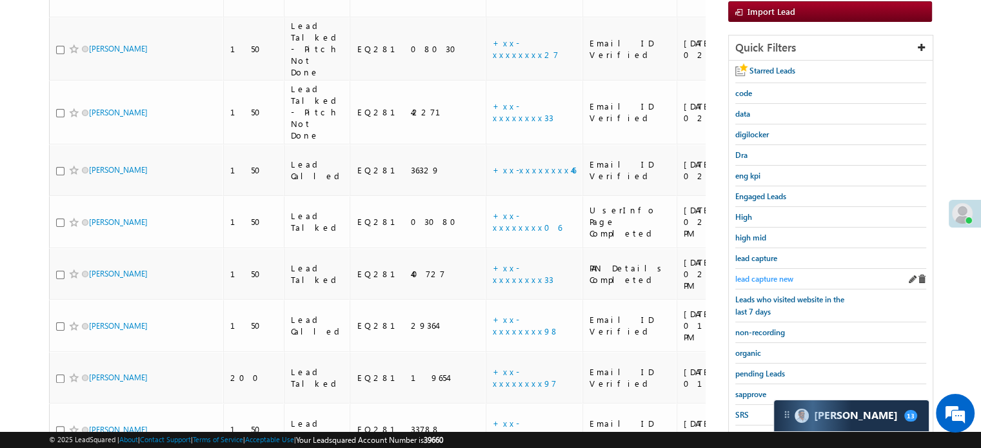
click at [766, 275] on span "lead capture new" at bounding box center [764, 279] width 58 height 10
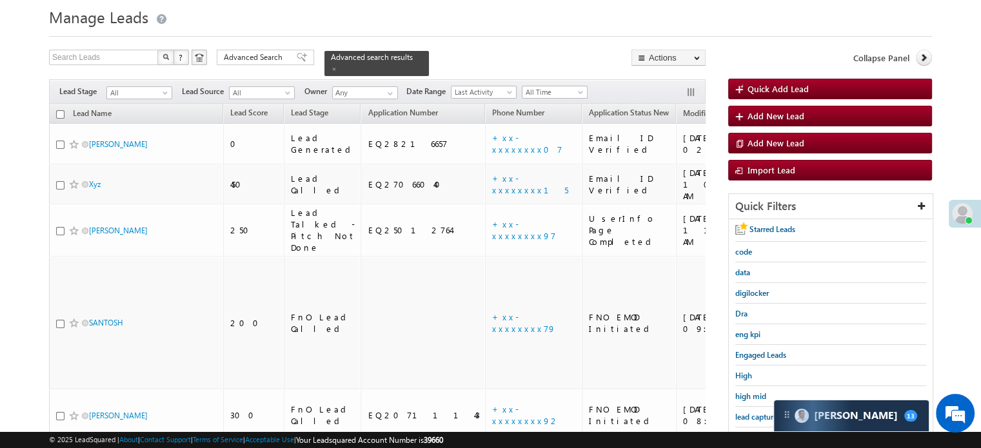
scroll to position [277, 0]
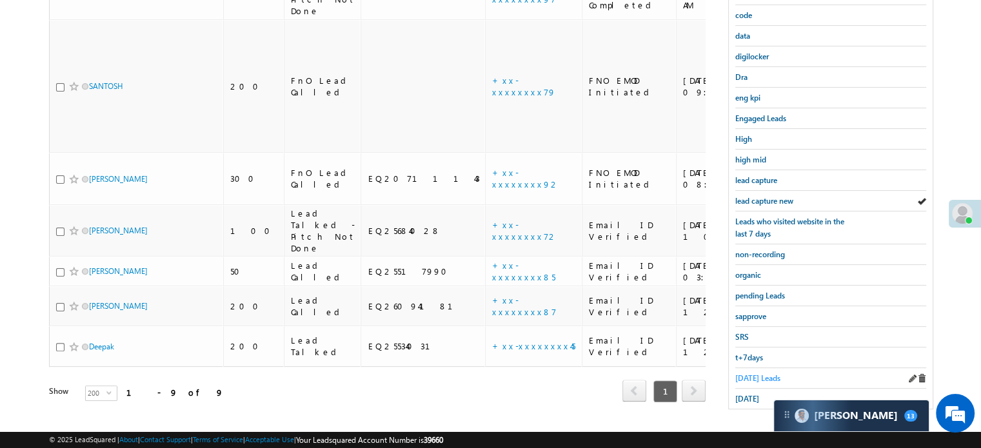
click at [752, 373] on span "[DATE] Leads" at bounding box center [757, 378] width 45 height 10
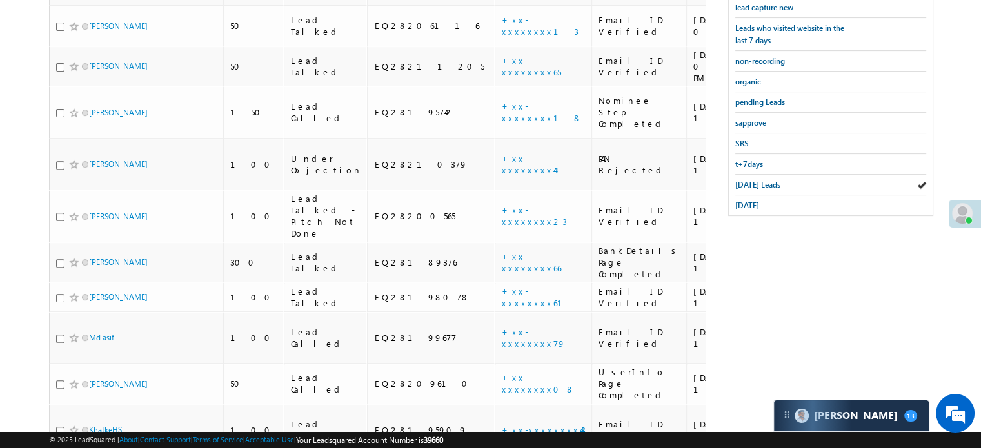
scroll to position [418, 0]
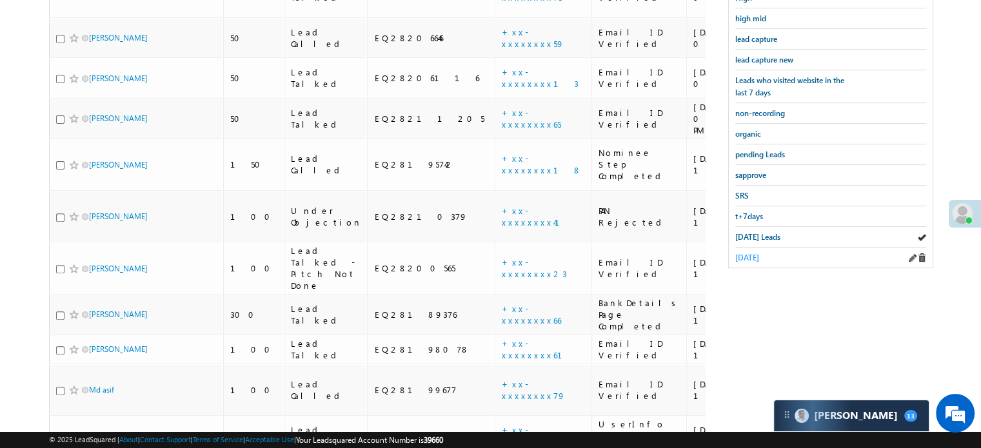
click at [755, 253] on span "[DATE]" at bounding box center [747, 258] width 24 height 10
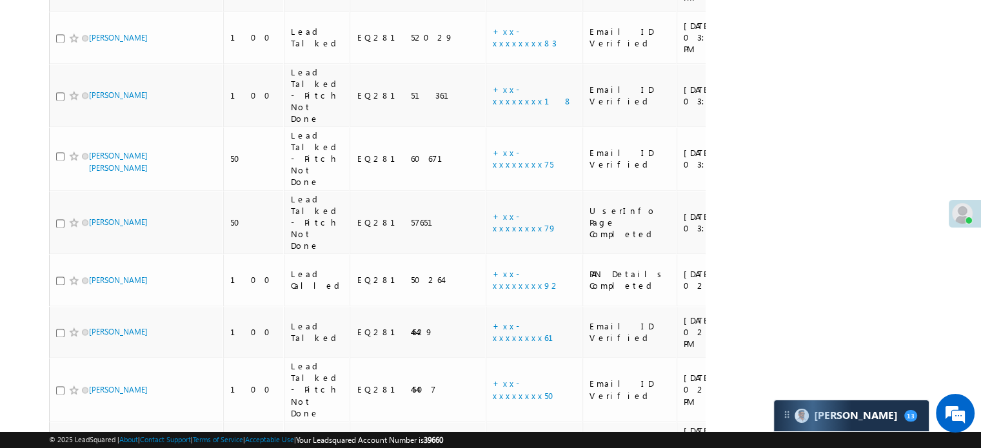
scroll to position [2080, 0]
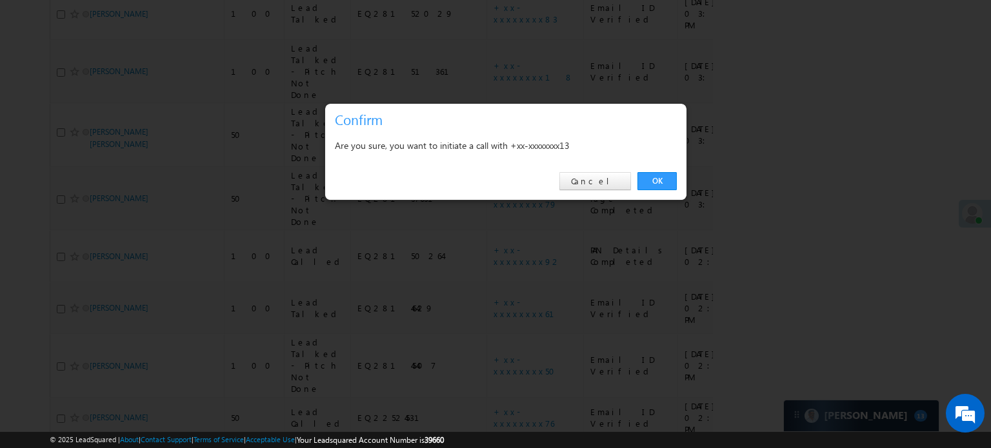
click at [668, 190] on div "OK Cancel" at bounding box center [505, 181] width 361 height 37
click at [655, 177] on link "OK" at bounding box center [656, 181] width 39 height 18
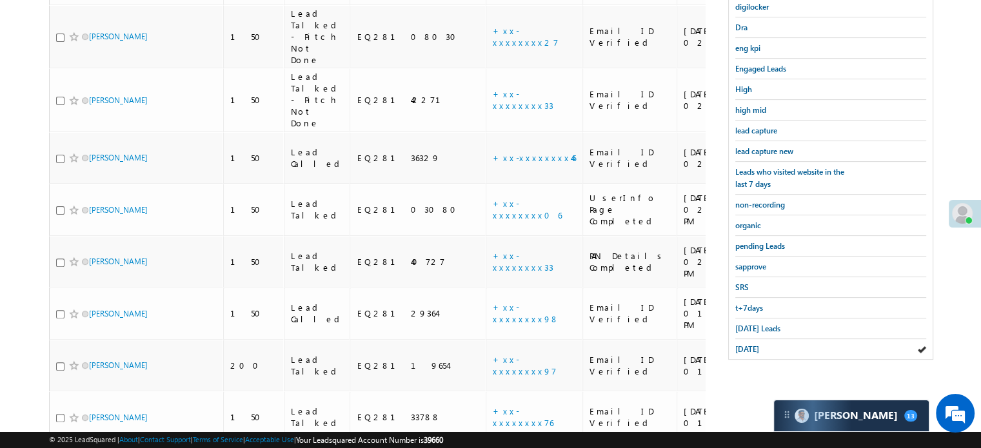
scroll to position [244, 0]
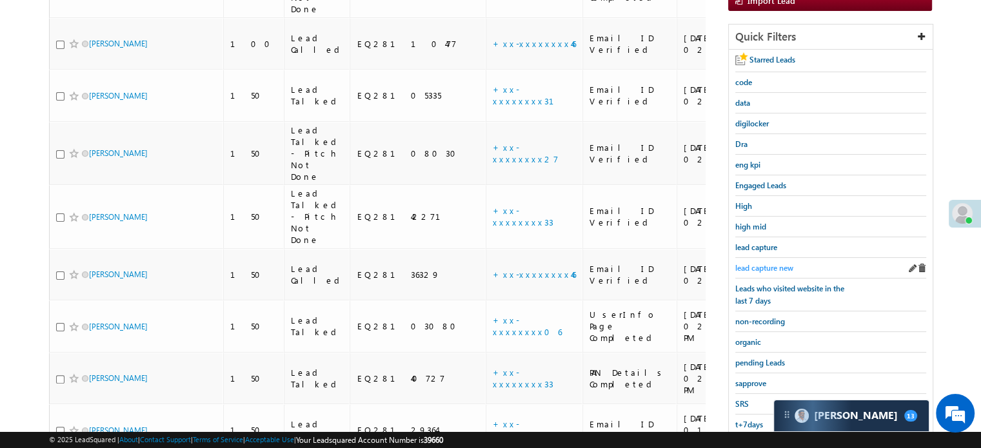
click at [757, 263] on span "lead capture new" at bounding box center [764, 268] width 58 height 10
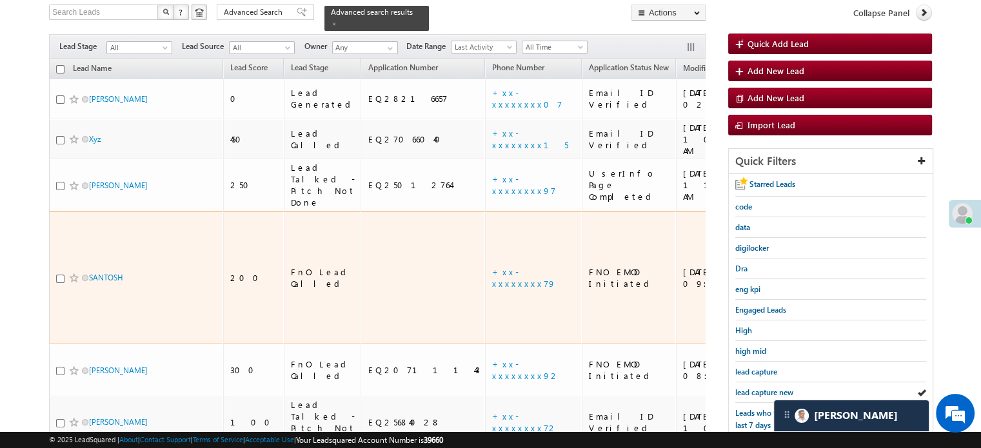
scroll to position [115, 0]
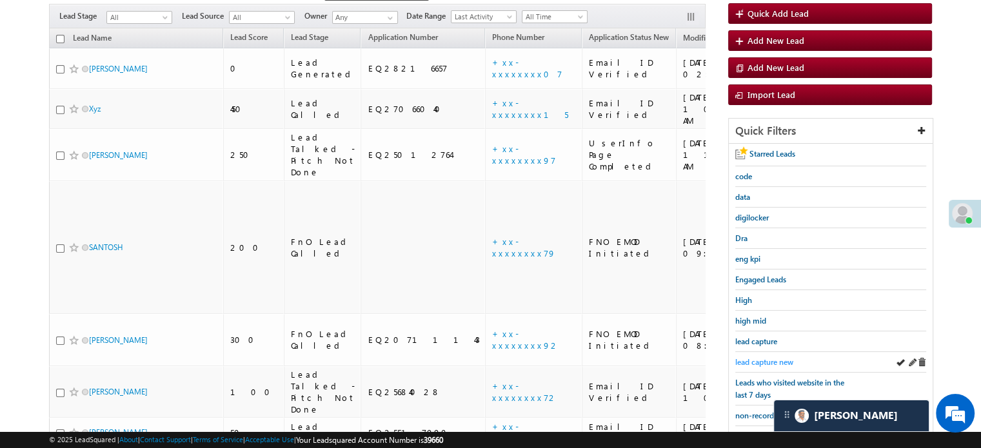
click at [766, 356] on link "lead capture new" at bounding box center [764, 362] width 58 height 12
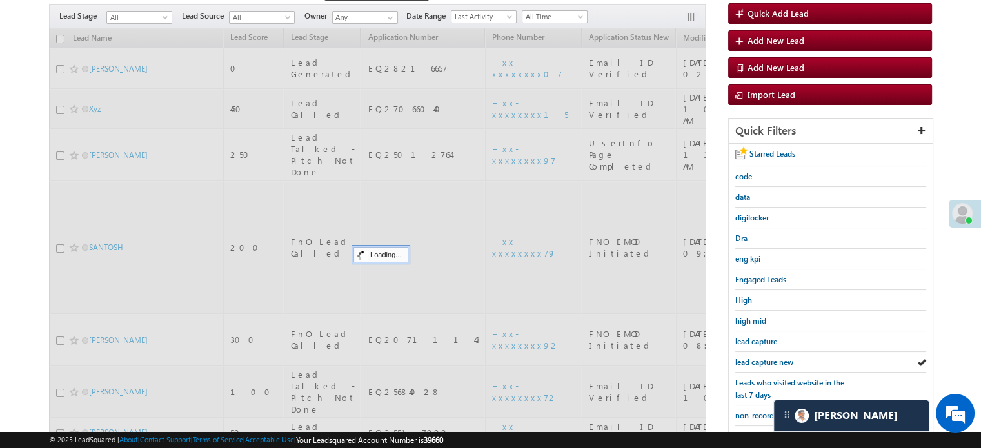
click at [766, 357] on span "lead capture new" at bounding box center [764, 362] width 58 height 10
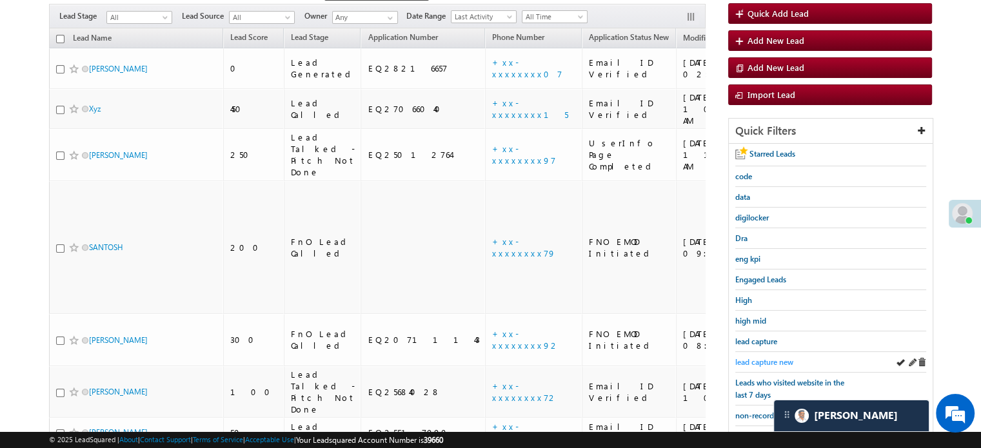
click at [749, 357] on span "lead capture new" at bounding box center [764, 362] width 58 height 10
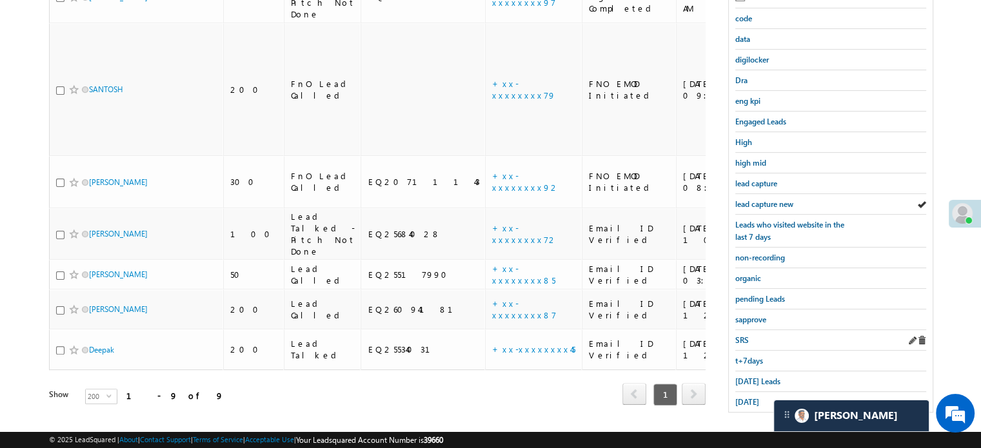
scroll to position [277, 0]
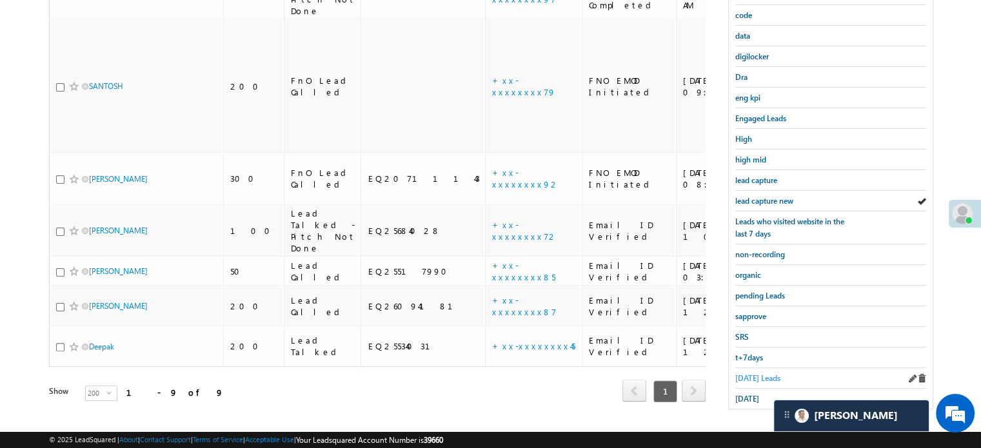
click at [753, 373] on span "[DATE] Leads" at bounding box center [757, 378] width 45 height 10
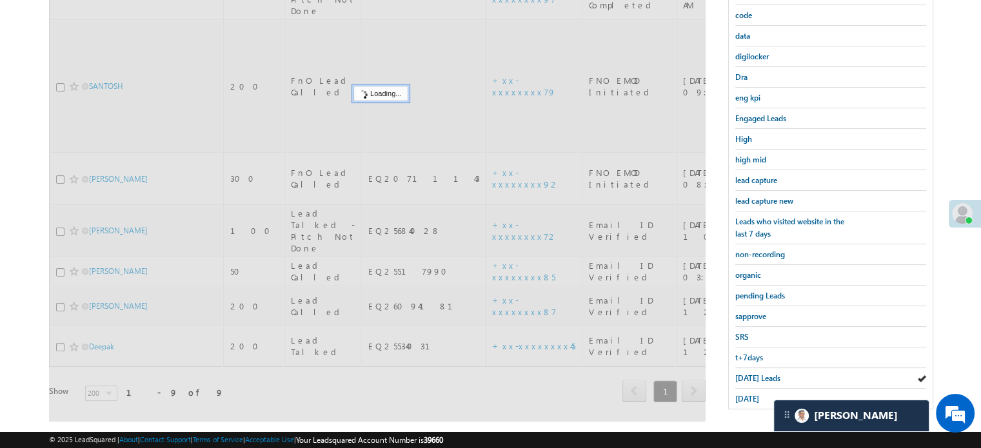
click at [751, 373] on span "[DATE] Leads" at bounding box center [757, 378] width 45 height 10
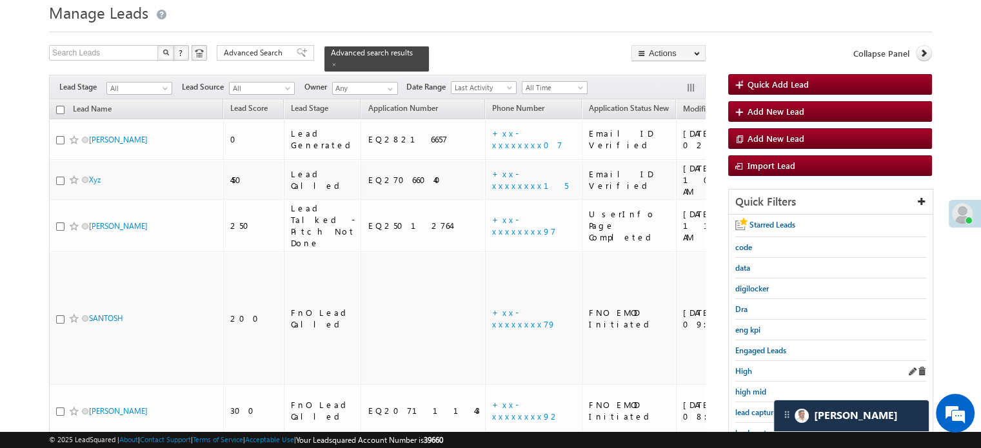
scroll to position [193, 0]
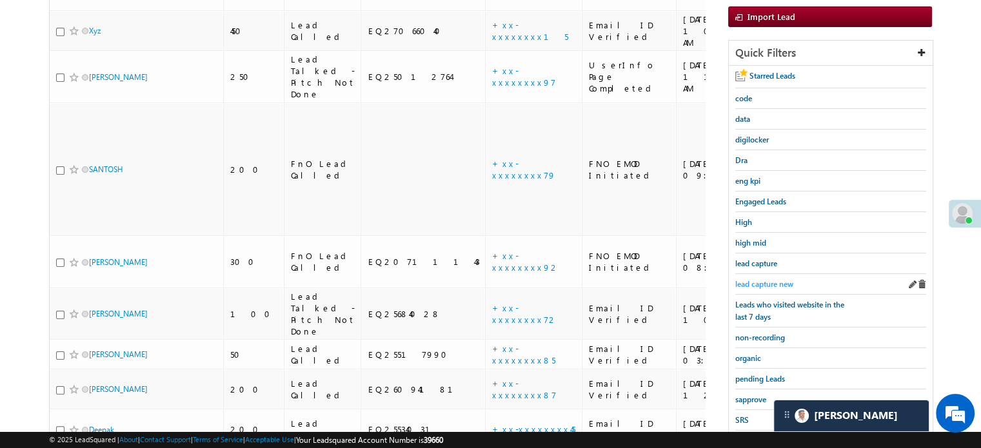
click at [764, 281] on span "lead capture new" at bounding box center [764, 284] width 58 height 10
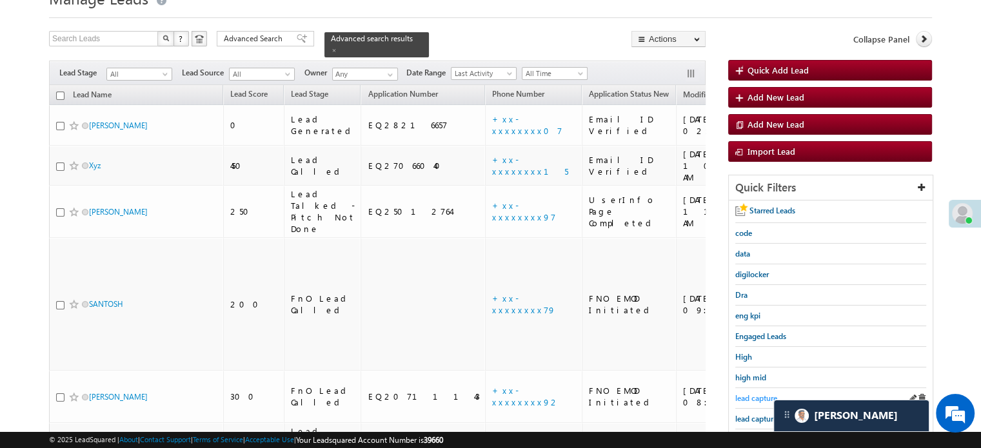
scroll to position [129, 0]
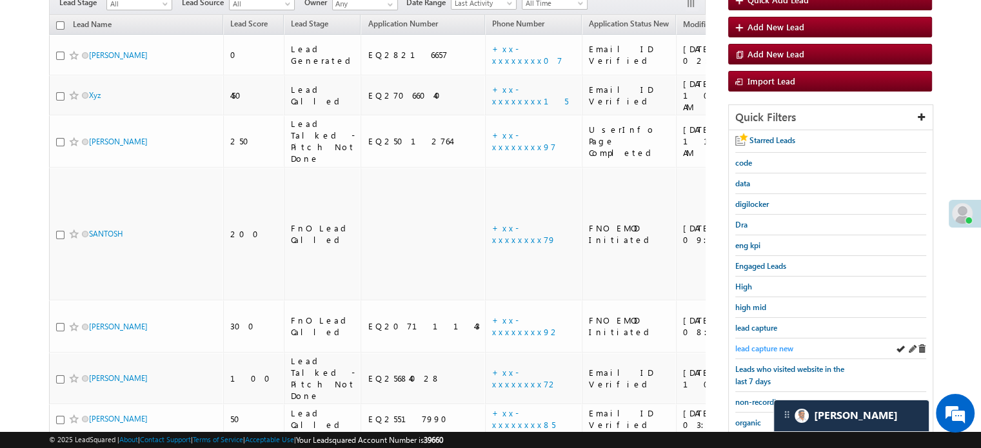
click at [759, 344] on span "lead capture new" at bounding box center [764, 349] width 58 height 10
click at [765, 344] on span "lead capture new" at bounding box center [764, 349] width 58 height 10
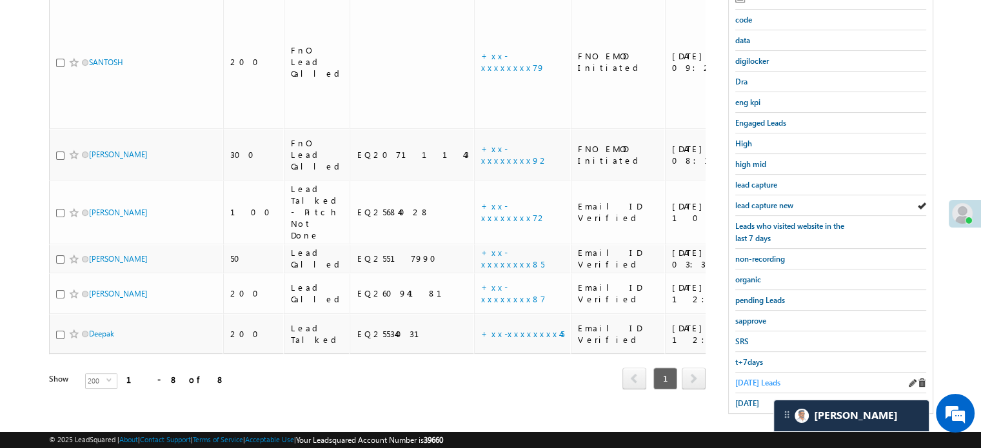
scroll to position [277, 0]
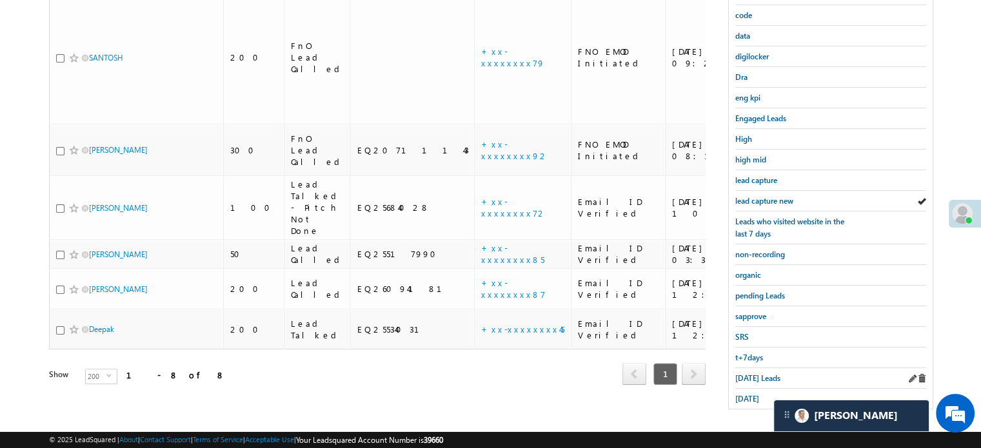
click at [753, 368] on div "[DATE] Leads" at bounding box center [830, 378] width 191 height 21
click at [755, 373] on span "[DATE] Leads" at bounding box center [757, 378] width 45 height 10
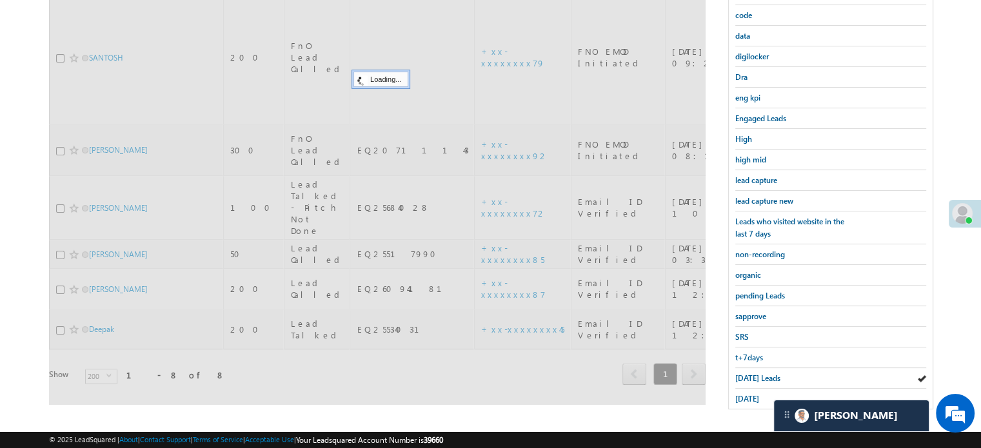
click at [755, 373] on span "[DATE] Leads" at bounding box center [757, 378] width 45 height 10
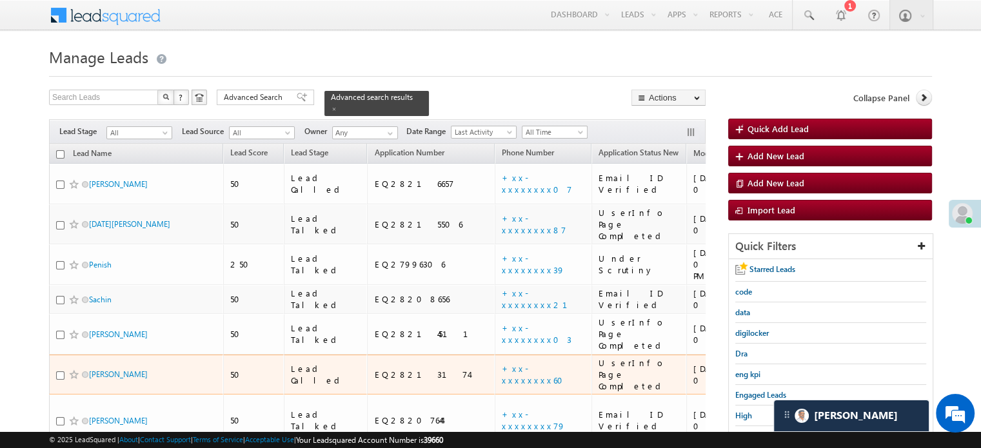
scroll to position [129, 0]
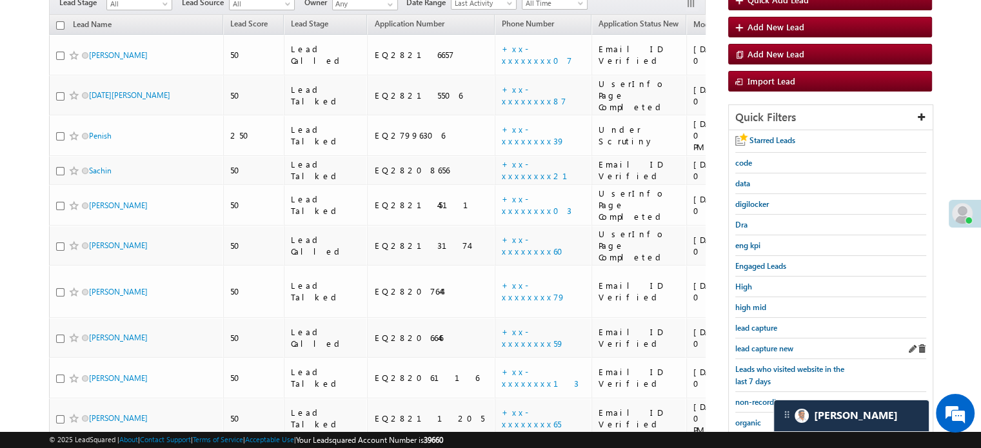
click at [767, 353] on div "lead capture new" at bounding box center [830, 349] width 191 height 21
click at [765, 344] on span "lead capture new" at bounding box center [764, 349] width 58 height 10
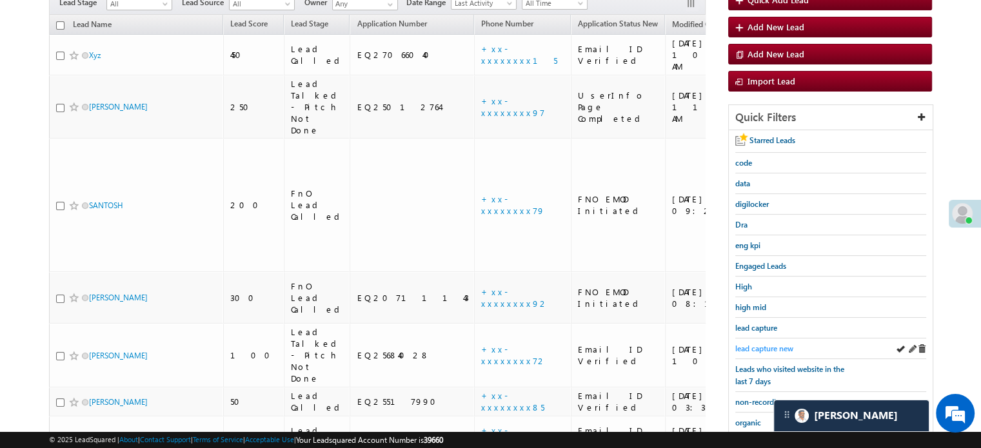
click at [761, 349] on span "lead capture new" at bounding box center [764, 349] width 58 height 10
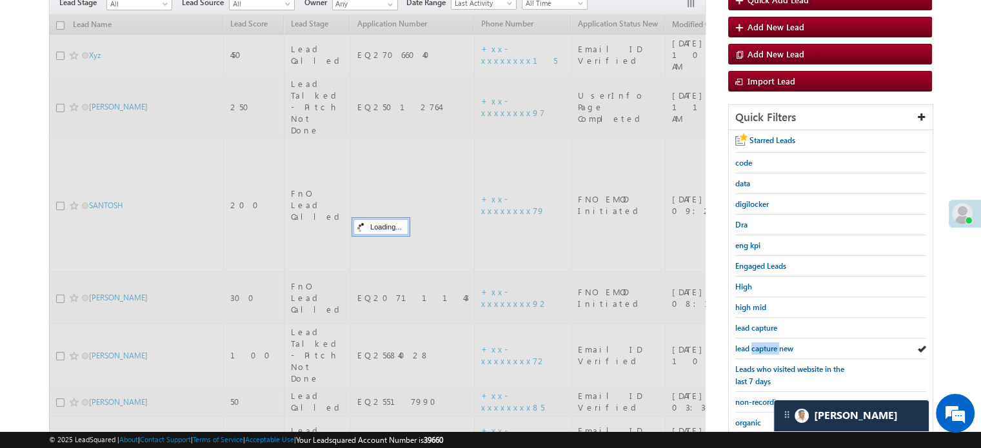
click at [761, 349] on span "lead capture new" at bounding box center [764, 349] width 58 height 10
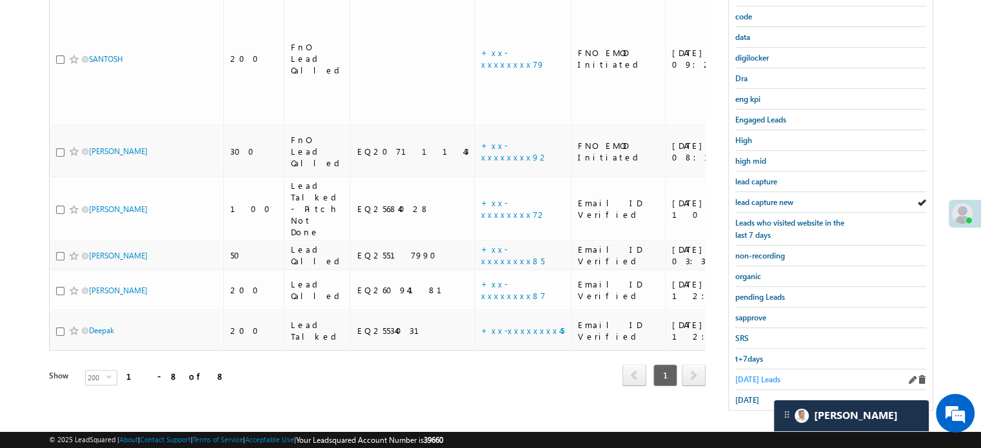
scroll to position [277, 0]
click at [740, 389] on div "[DATE]" at bounding box center [830, 399] width 191 height 20
click at [743, 394] on span "[DATE]" at bounding box center [747, 399] width 24 height 10
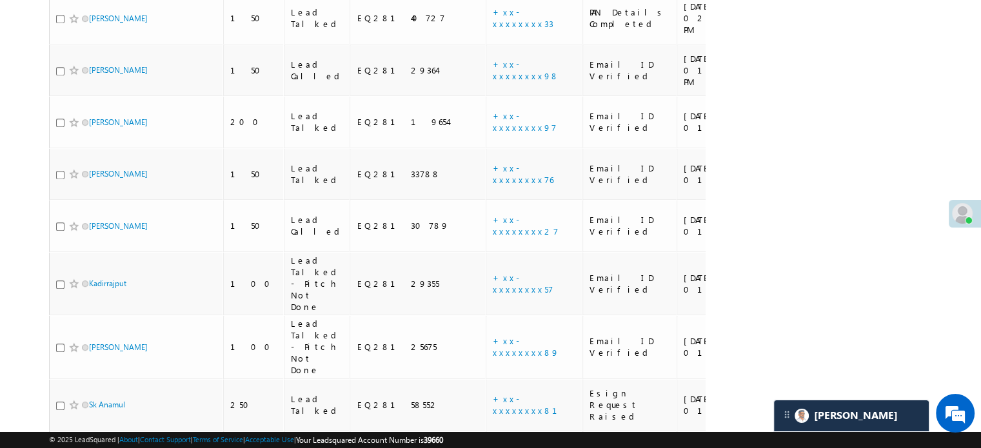
scroll to position [2059, 0]
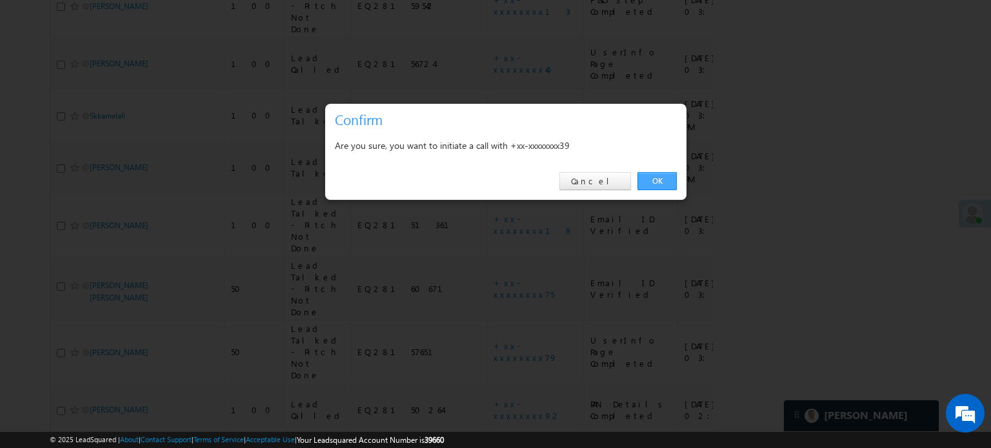
click at [658, 180] on link "OK" at bounding box center [656, 181] width 39 height 18
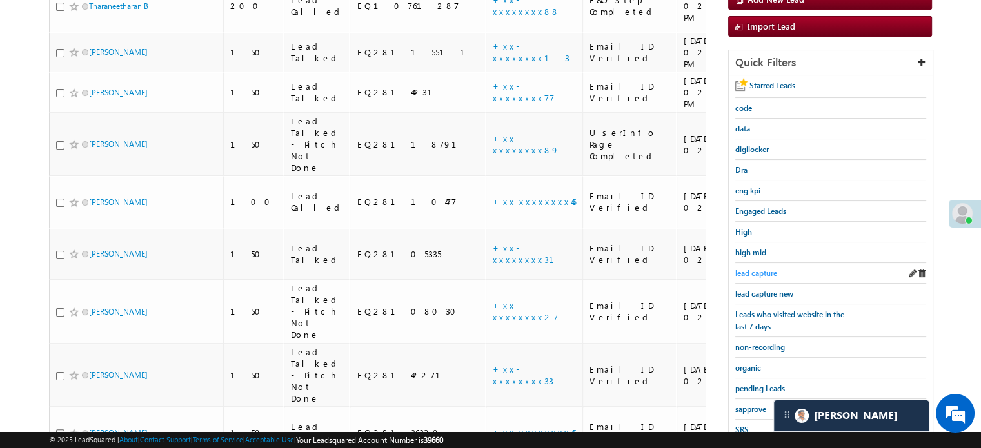
scroll to position [223, 0]
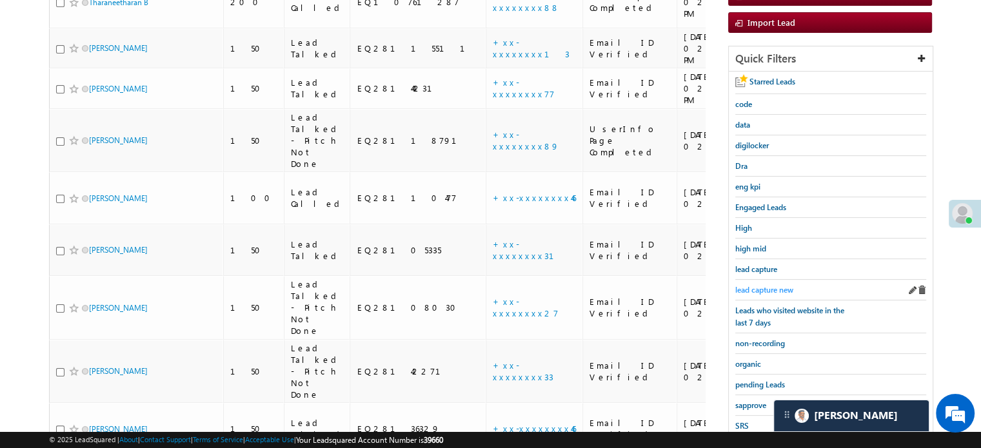
click at [761, 285] on span "lead capture new" at bounding box center [764, 290] width 58 height 10
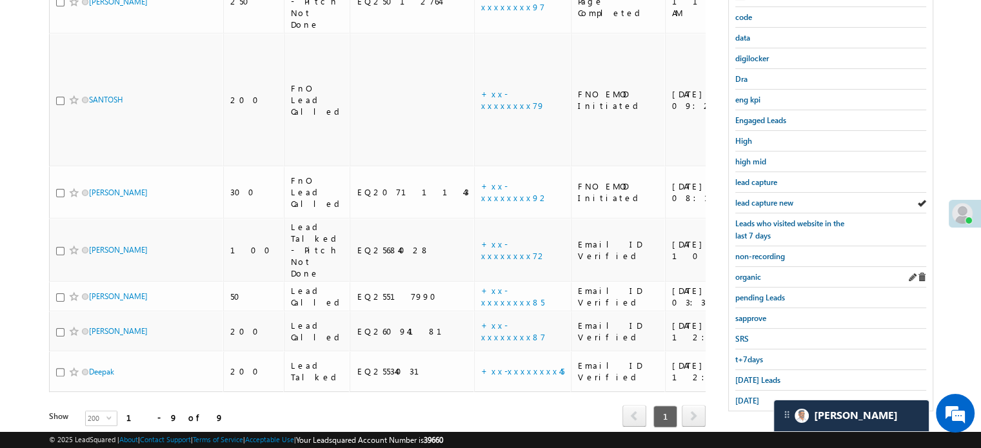
scroll to position [277, 0]
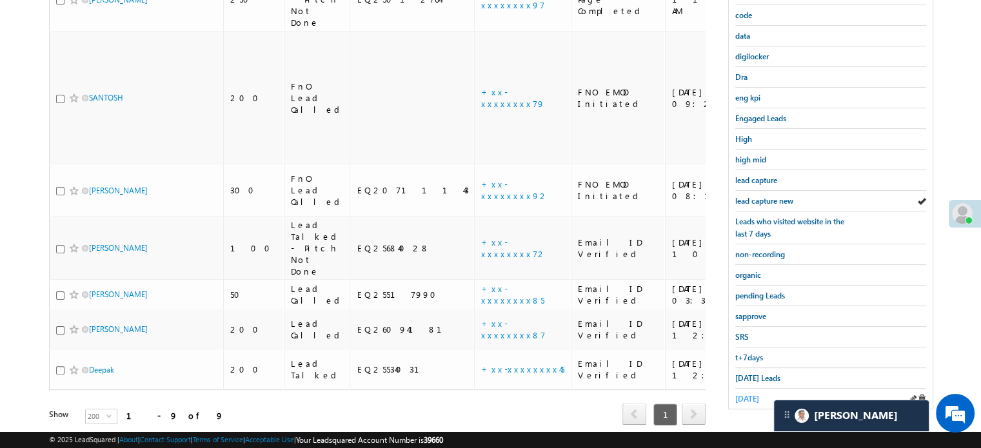
click at [753, 394] on span "[DATE]" at bounding box center [747, 399] width 24 height 10
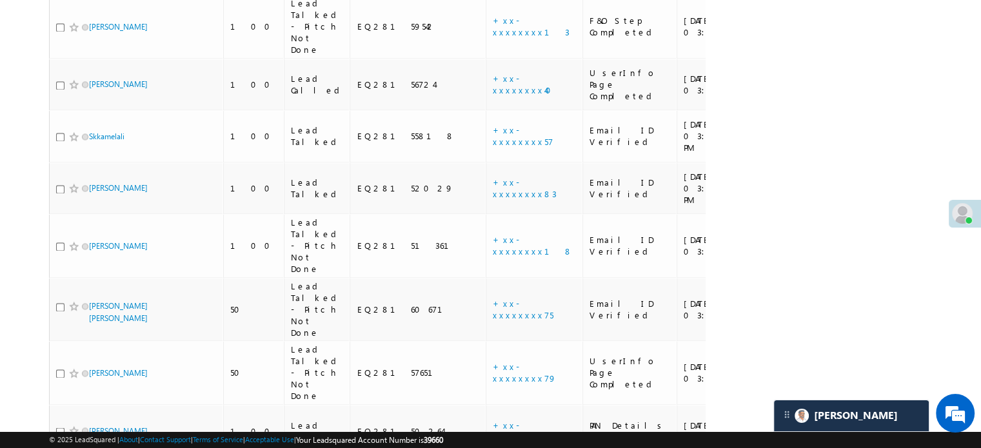
scroll to position [2059, 0]
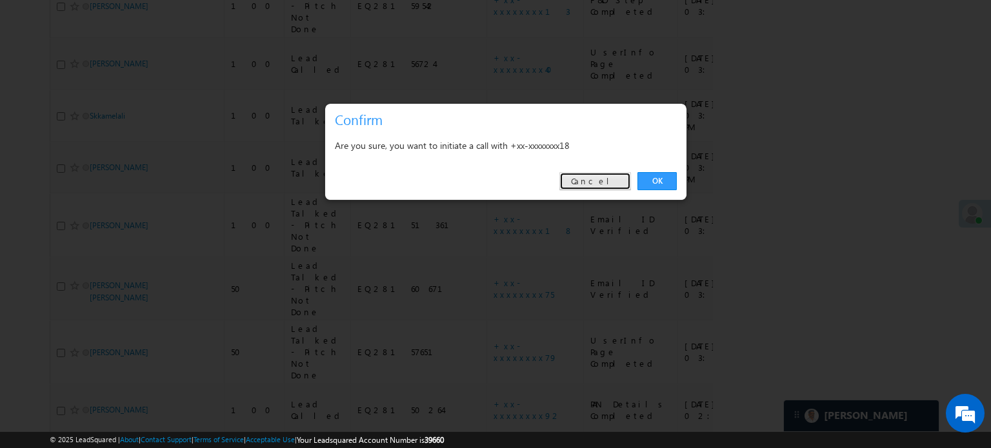
click at [601, 179] on link "Cancel" at bounding box center [595, 181] width 72 height 18
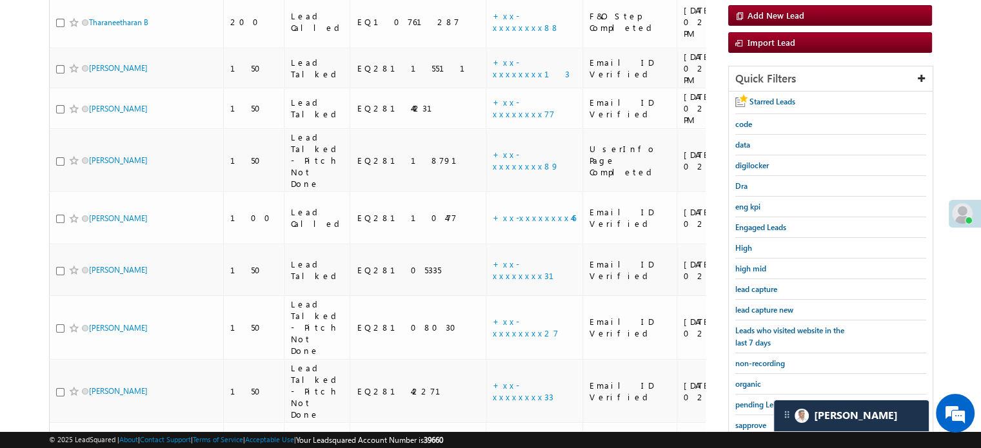
scroll to position [188, 0]
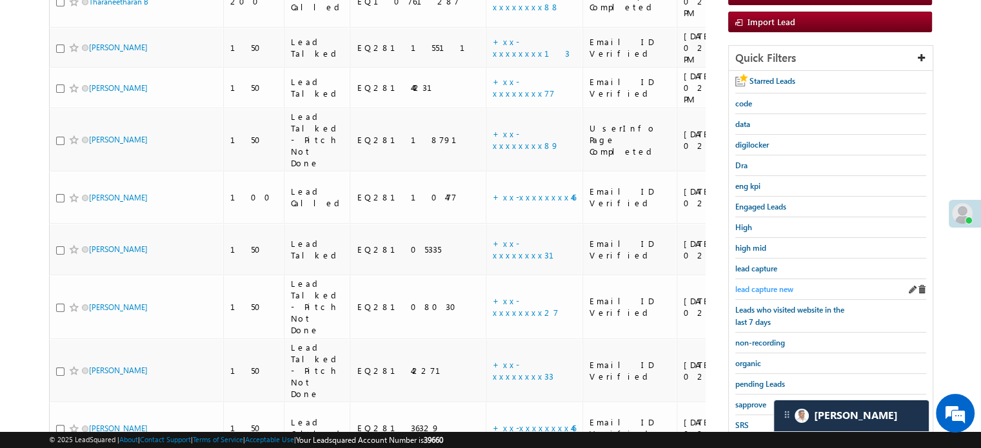
click at [761, 288] on span "lead capture new" at bounding box center [764, 289] width 58 height 10
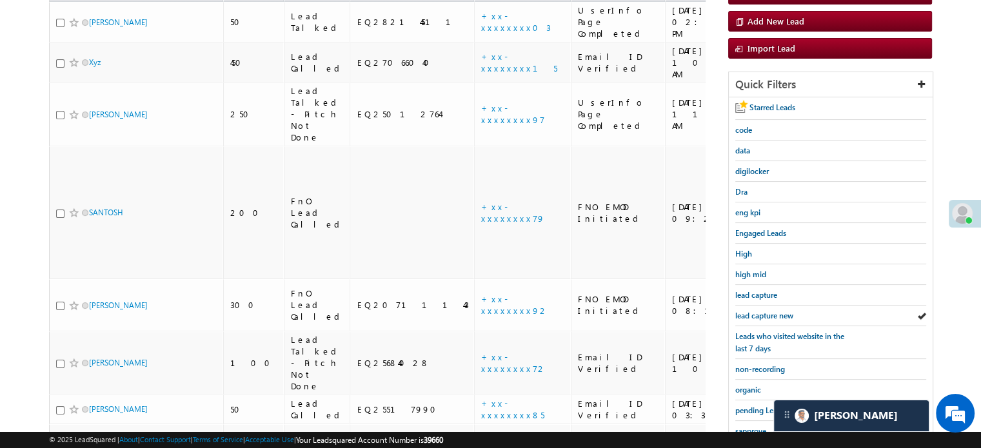
scroll to position [277, 0]
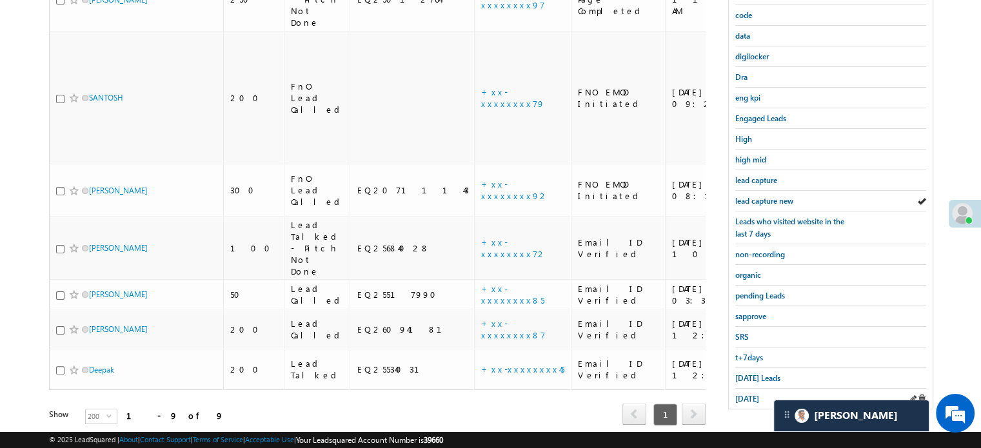
click at [752, 389] on div "[DATE]" at bounding box center [830, 399] width 191 height 20
click at [749, 394] on span "[DATE]" at bounding box center [747, 399] width 24 height 10
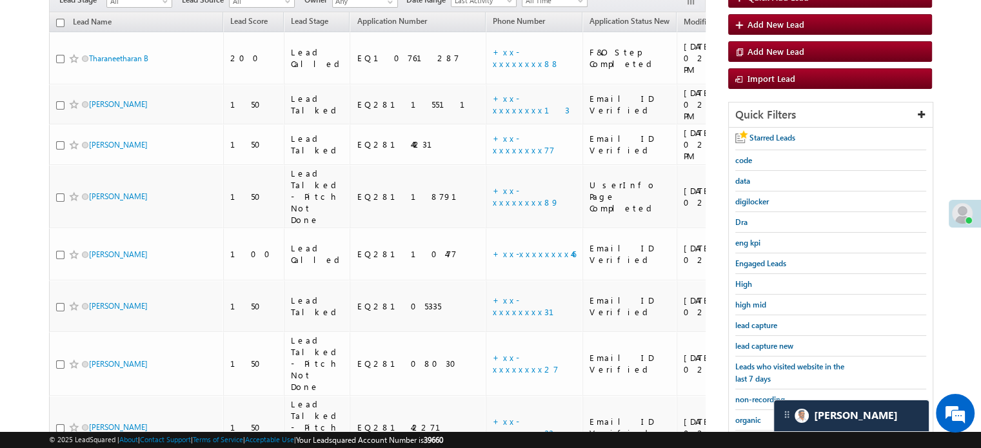
scroll to position [2059, 0]
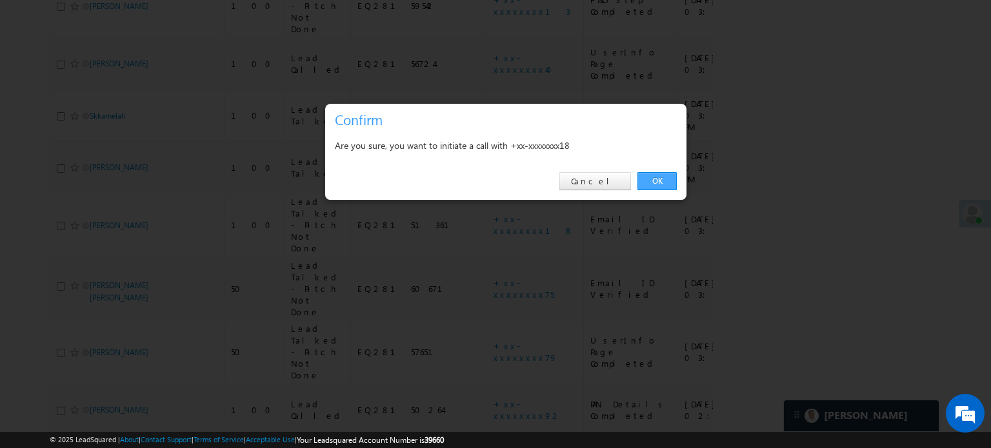
click at [654, 177] on link "OK" at bounding box center [656, 181] width 39 height 18
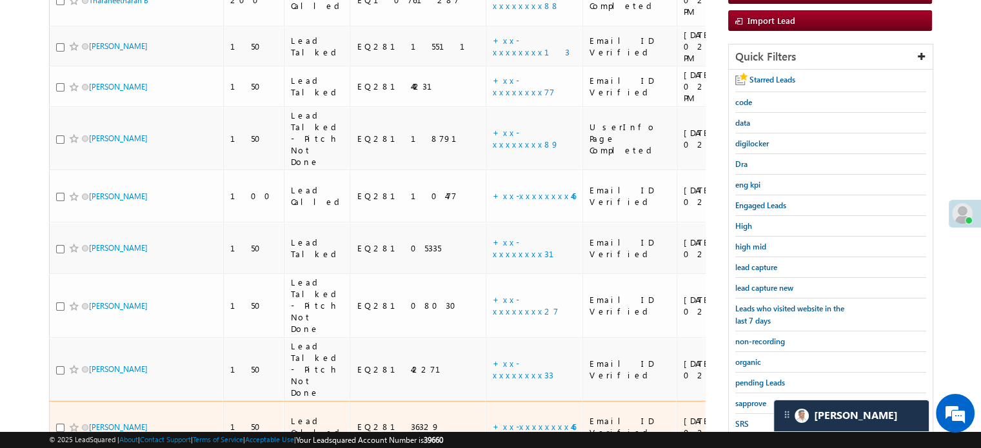
scroll to position [223, 0]
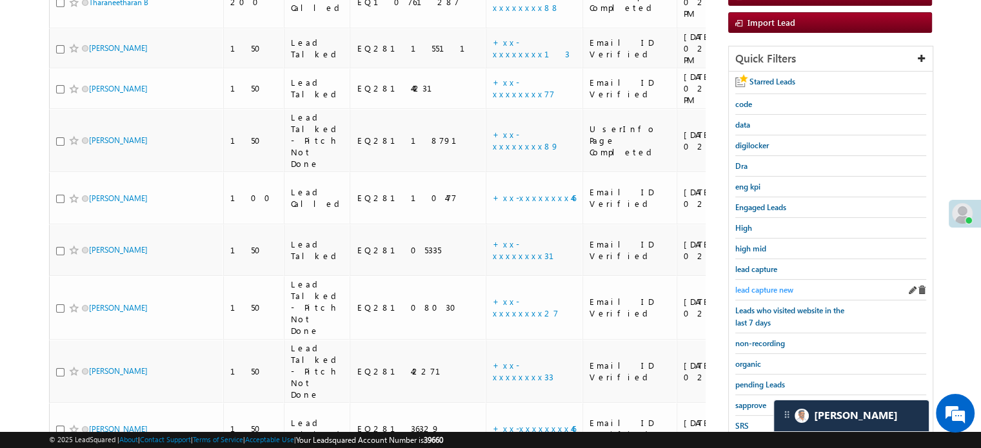
click at [780, 288] on span "lead capture new" at bounding box center [764, 290] width 58 height 10
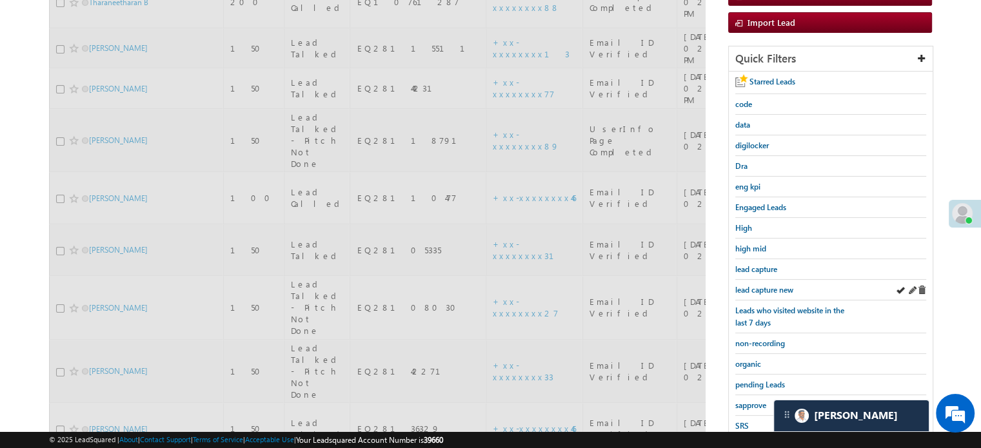
scroll to position [94, 0]
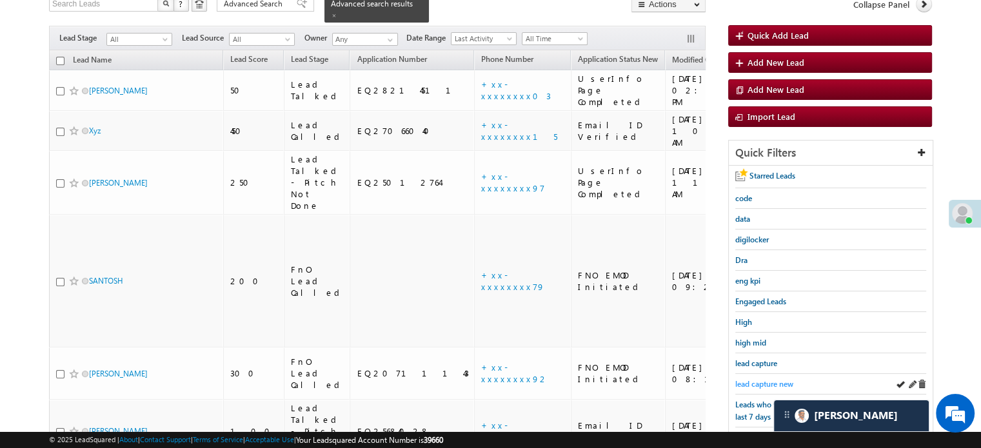
click at [769, 379] on span "lead capture new" at bounding box center [764, 384] width 58 height 10
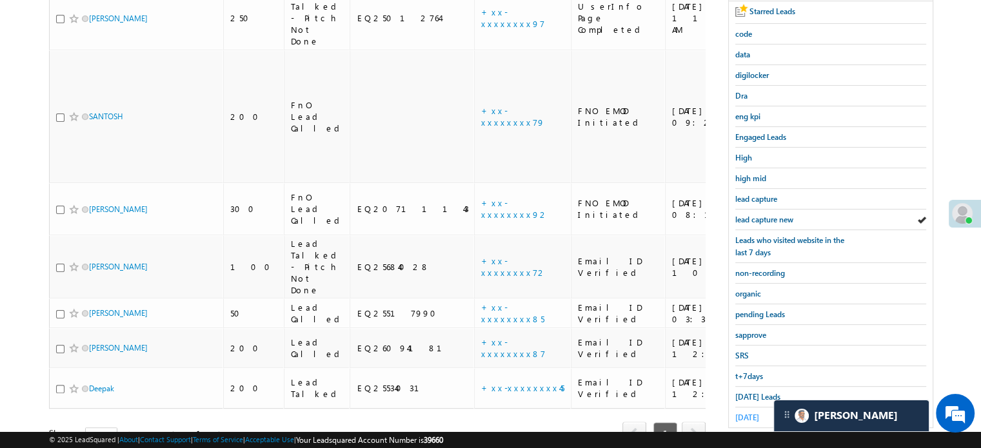
scroll to position [277, 0]
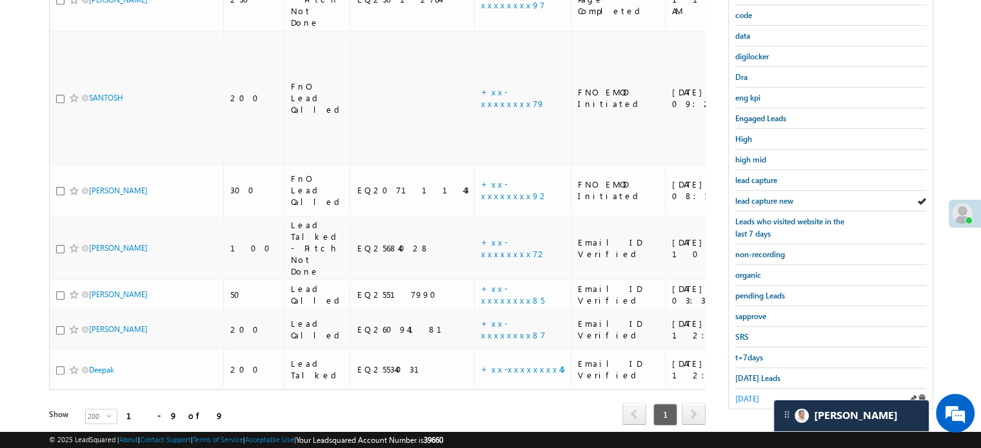
click at [752, 394] on span "[DATE]" at bounding box center [747, 399] width 24 height 10
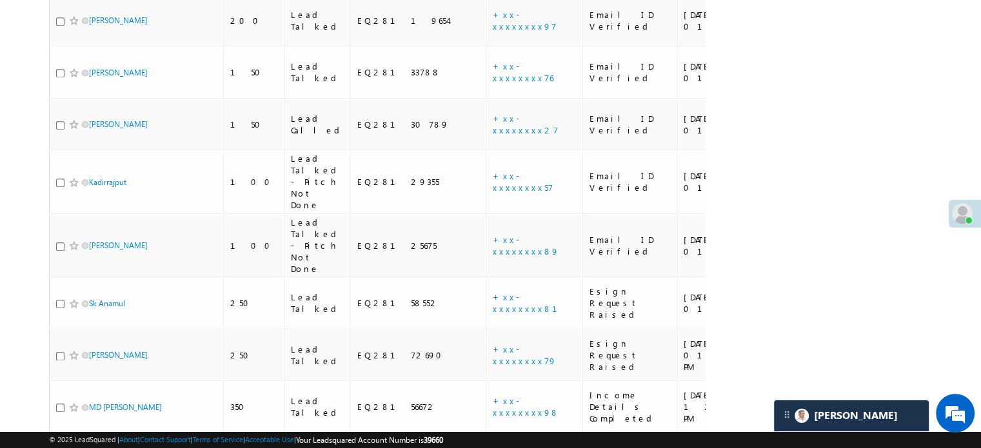
scroll to position [2047, 0]
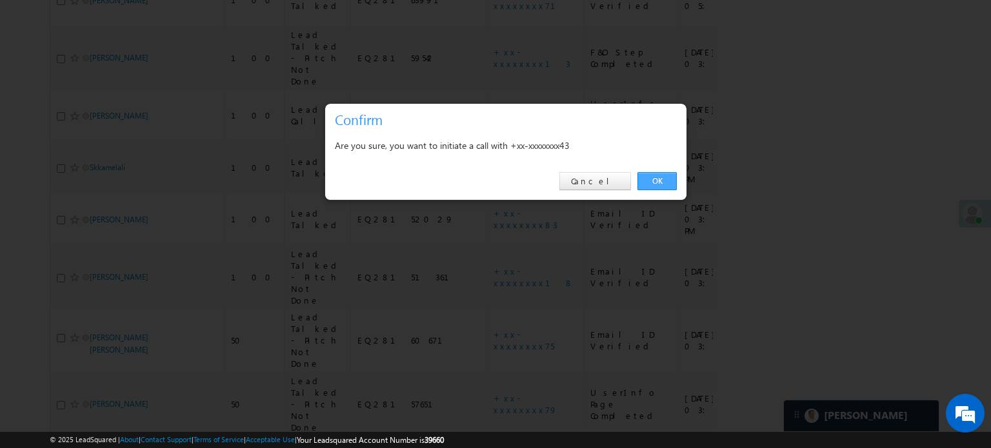
click at [637, 181] on link "OK" at bounding box center [656, 181] width 39 height 18
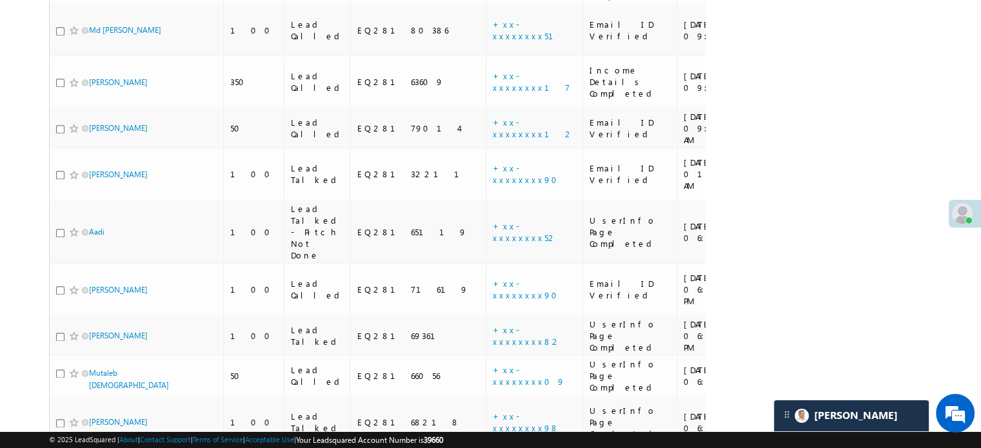
scroll to position [2082, 0]
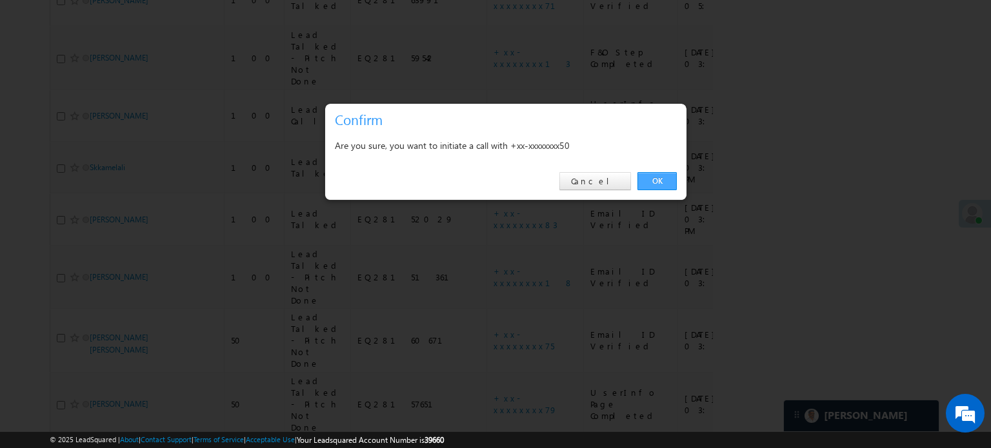
click at [657, 177] on link "OK" at bounding box center [656, 181] width 39 height 18
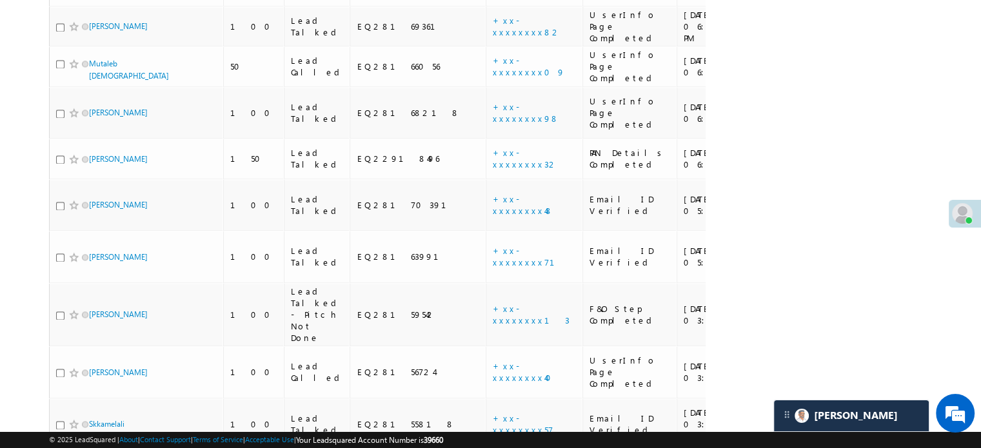
scroll to position [1824, 0]
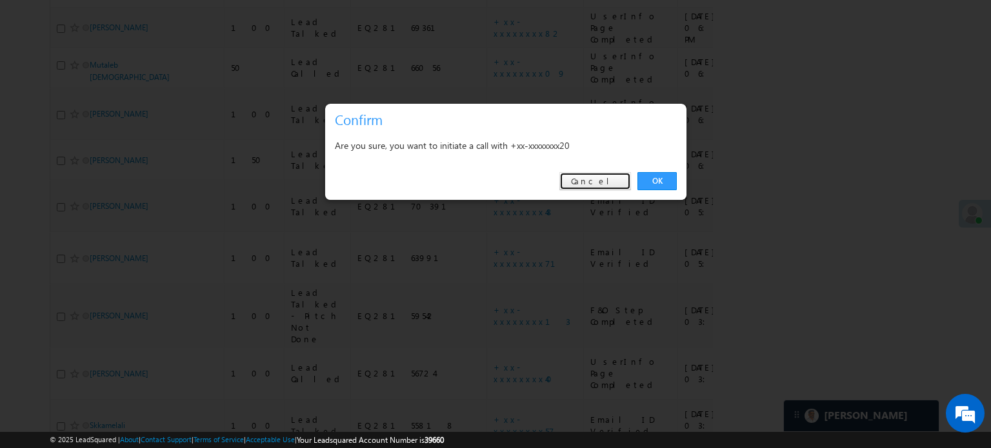
drag, startPoint x: 602, startPoint y: 175, endPoint x: 586, endPoint y: 189, distance: 21.6
click at [602, 175] on link "Cancel" at bounding box center [595, 181] width 72 height 18
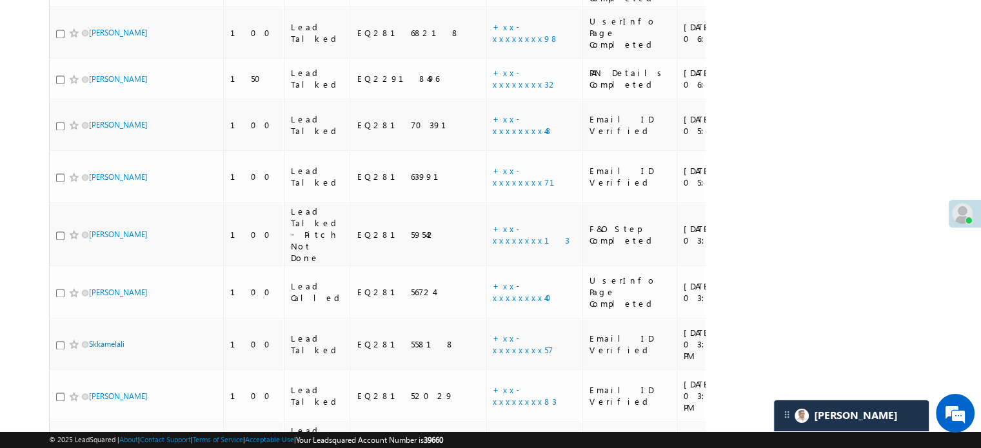
scroll to position [2017, 0]
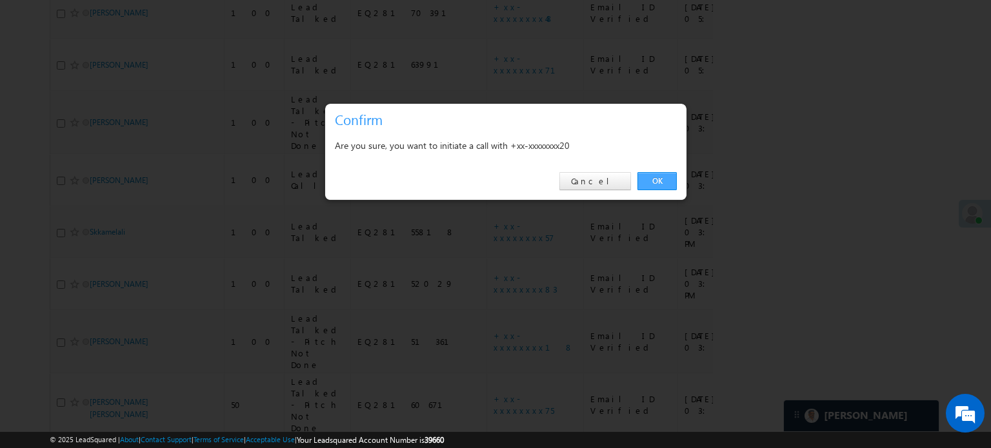
click at [653, 177] on link "OK" at bounding box center [656, 181] width 39 height 18
